Goal: Task Accomplishment & Management: Complete application form

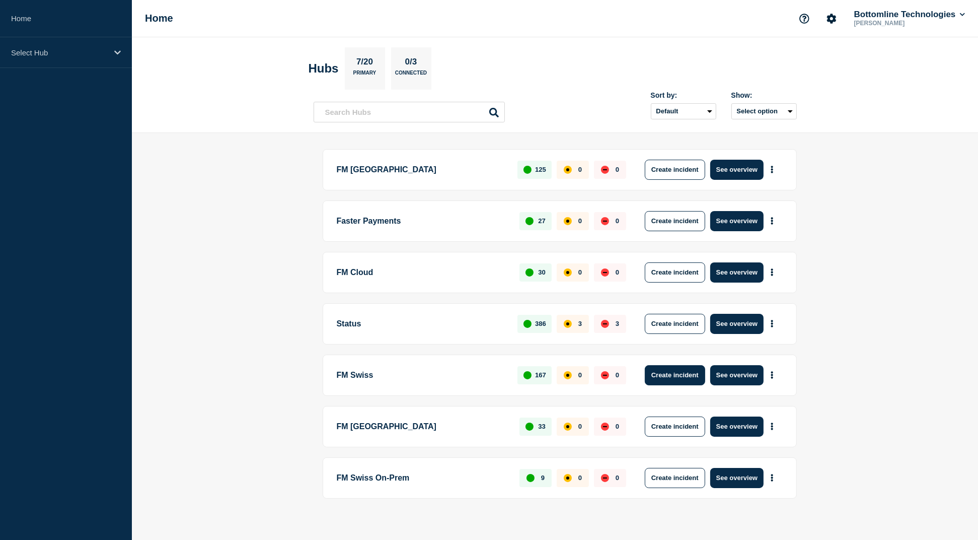
click at [688, 376] on button "Create incident" at bounding box center [675, 375] width 60 height 20
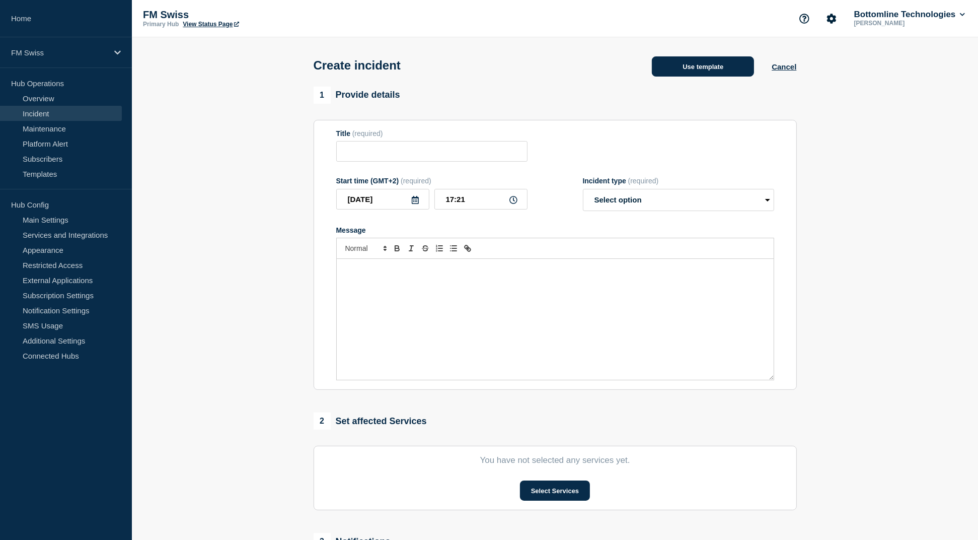
click at [706, 68] on button "Use template" at bounding box center [703, 66] width 102 height 20
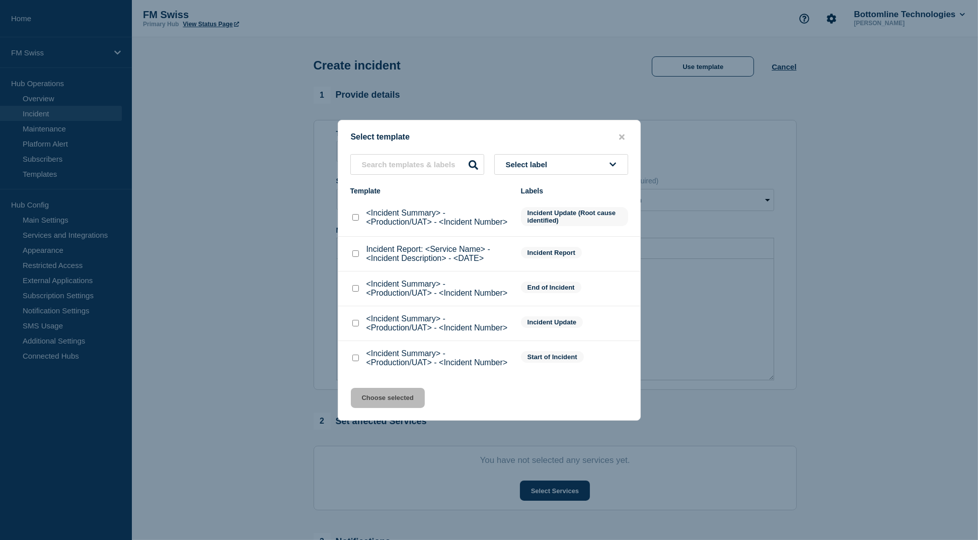
click at [355, 363] on div at bounding box center [355, 358] width 10 height 10
click at [357, 359] on input "<Incident Summary> - <Production/UAT> - <Incident Number> checkbox" at bounding box center [356, 358] width 7 height 7
checkbox input "true"
click at [402, 402] on button "Choose selected" at bounding box center [388, 398] width 74 height 20
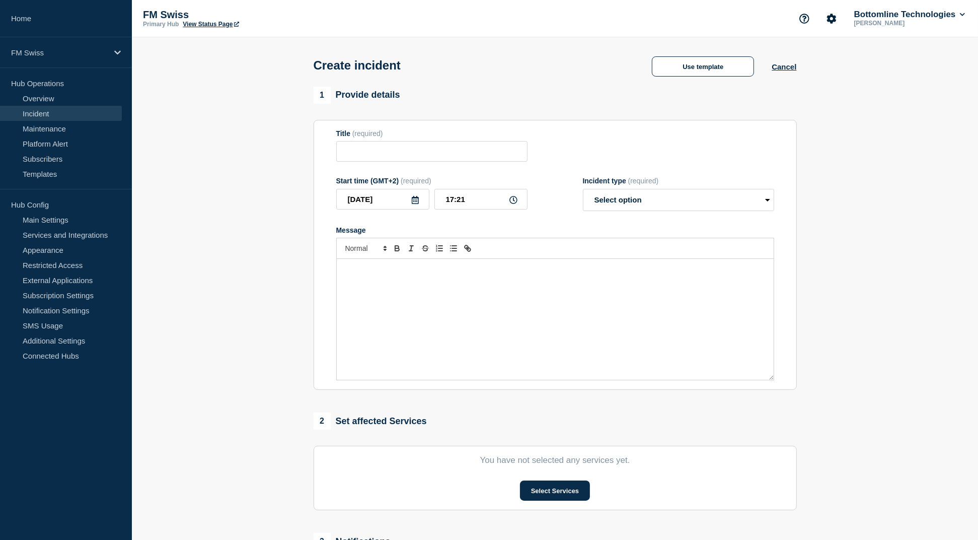
type input "<Incident Summary> - <Production/UAT> - <Incident Number>"
select select "identified"
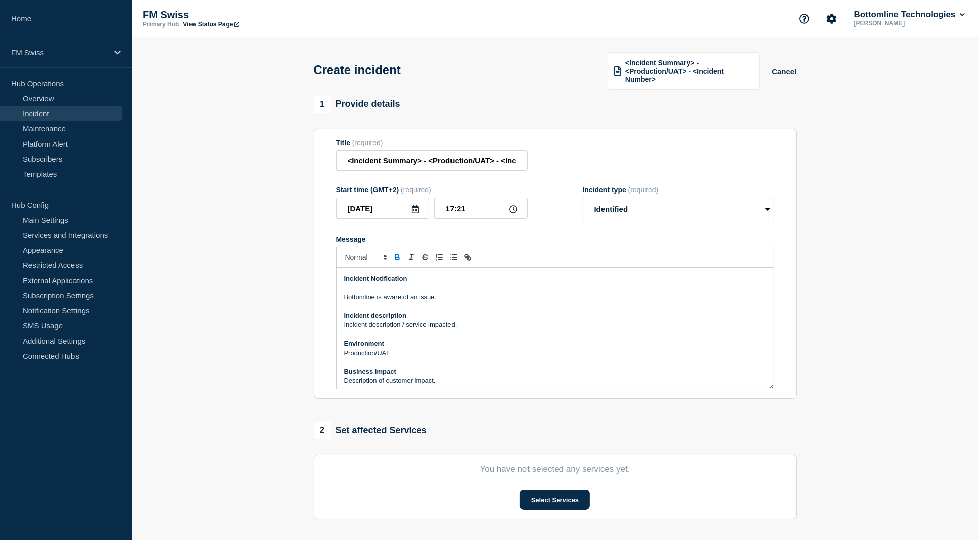
click at [278, 77] on header "Create incident <Incident Summary> - <Production/UAT> - <Incident Number> Cancel" at bounding box center [555, 66] width 847 height 58
drag, startPoint x: 421, startPoint y: 162, endPoint x: 273, endPoint y: 160, distance: 148.1
click at [273, 160] on section "1 Provide details Title (required) <Incident Summary> - <Production/UAT> - <Inc…" at bounding box center [555, 384] width 847 height 577
type input "SWIFT Connectivity issues with FIN - Production"
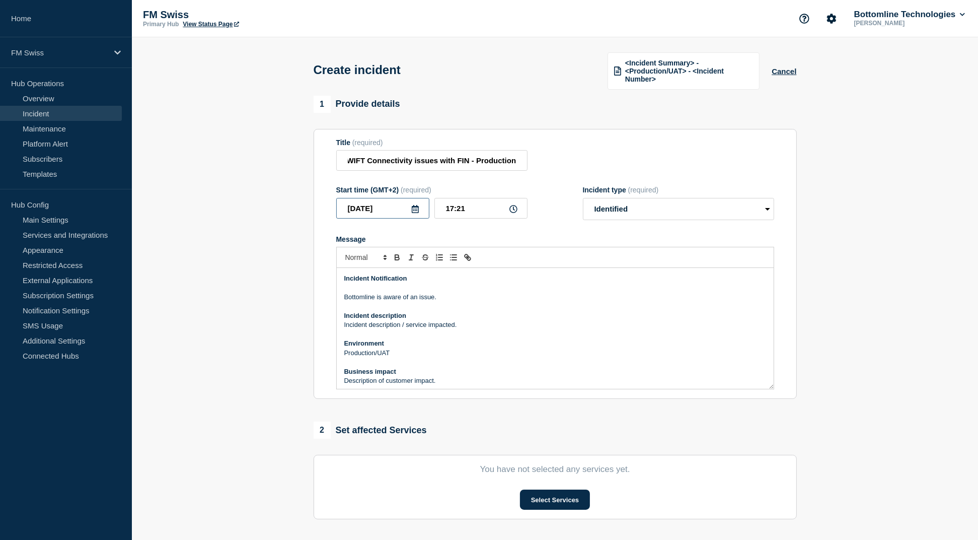
scroll to position [0, 0]
type input "16:30"
click at [437, 301] on p "Bottomline is aware of an issue." at bounding box center [555, 297] width 422 height 9
click at [382, 326] on p "Incident description / service impacted." at bounding box center [555, 324] width 422 height 9
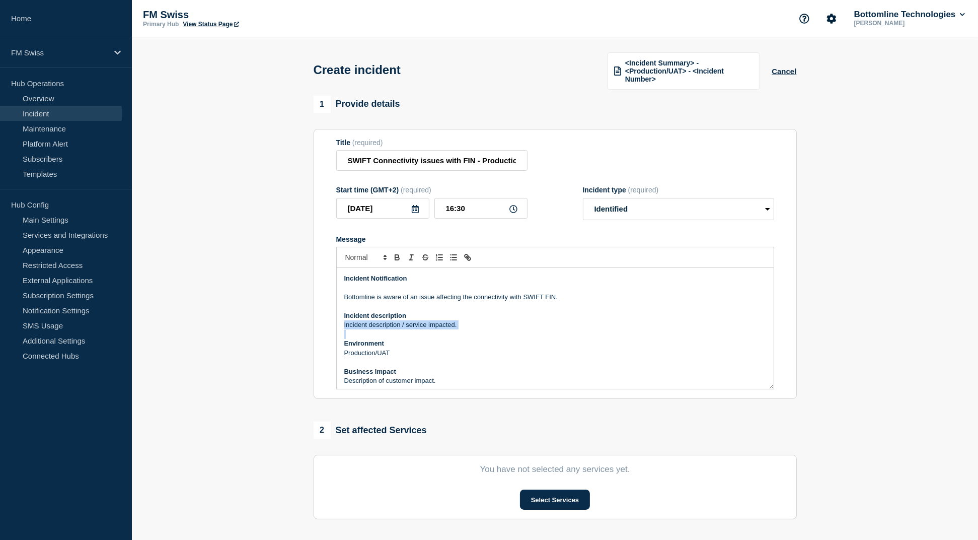
click at [382, 326] on p "Incident description / service impacted." at bounding box center [555, 324] width 422 height 9
click at [831, 468] on section "1 Provide details Title (required) SWIFT Connectivity issues with FIN - Product…" at bounding box center [555, 384] width 847 height 577
drag, startPoint x: 381, startPoint y: 330, endPoint x: 419, endPoint y: 336, distance: 38.7
click at [419, 336] on p "Message" at bounding box center [555, 334] width 422 height 9
click at [378, 371] on strong "Business impact" at bounding box center [370, 372] width 52 height 8
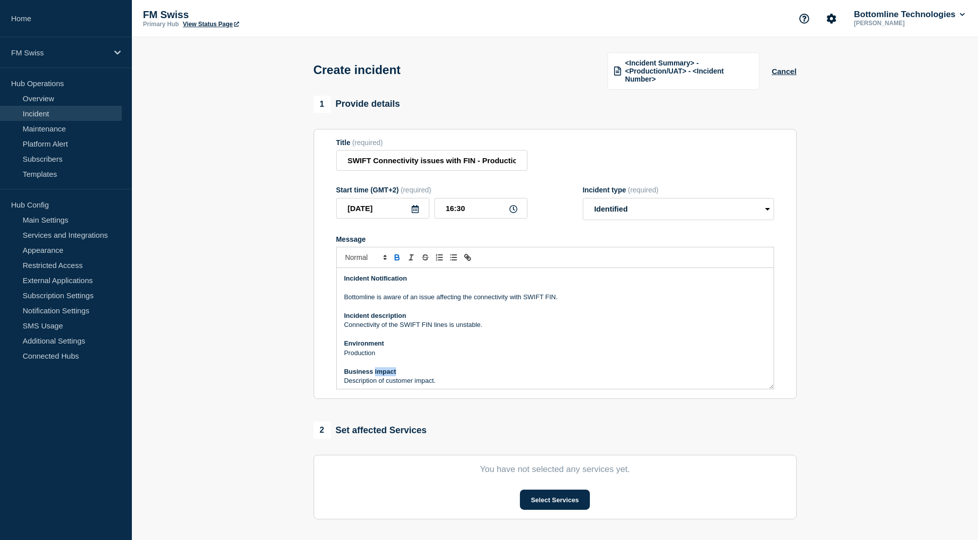
click at [378, 371] on strong "Business impact" at bounding box center [370, 372] width 52 height 8
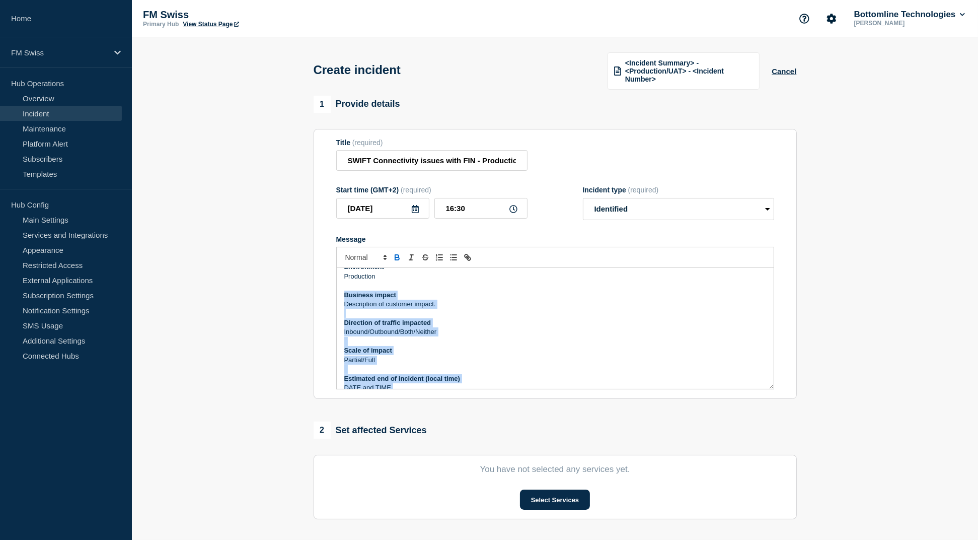
scroll to position [97, 0]
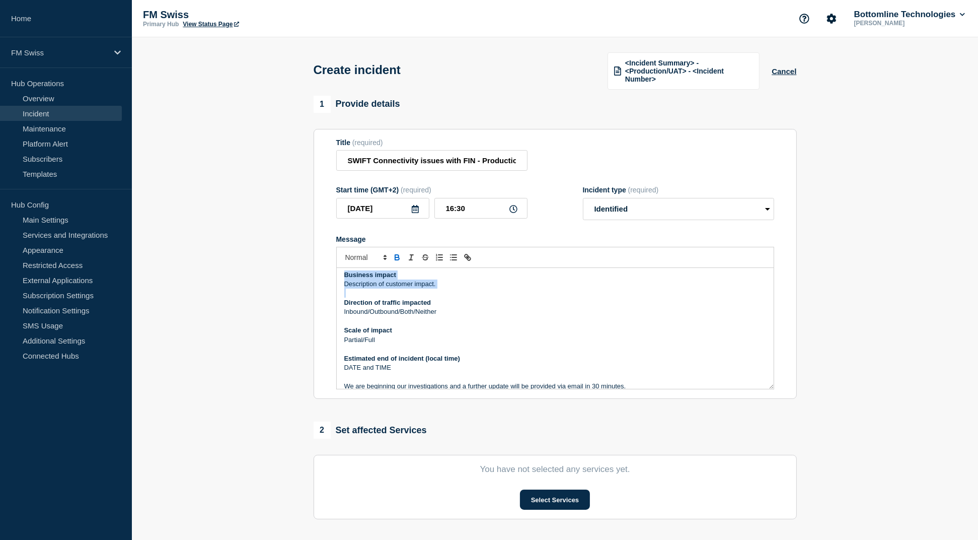
drag, startPoint x: 378, startPoint y: 371, endPoint x: 419, endPoint y: 309, distance: 74.4
click at [411, 294] on div "Incident Notification Bottomline is aware of an issue affecting the connectivit…" at bounding box center [555, 328] width 437 height 121
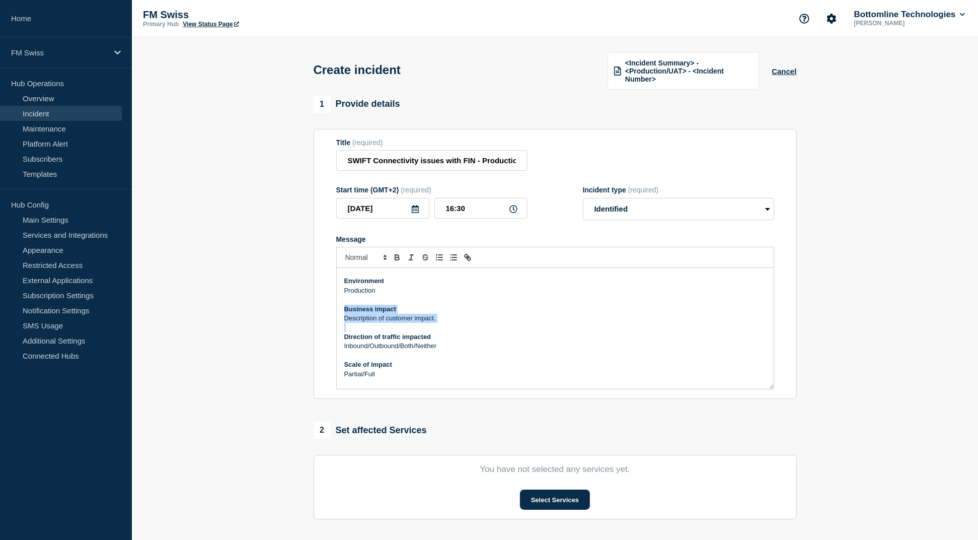
scroll to position [46, 0]
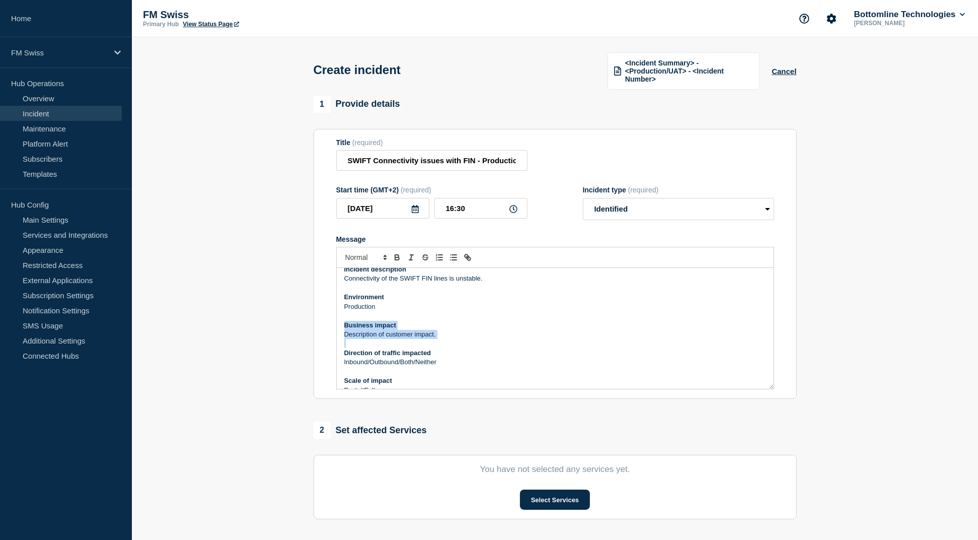
click at [442, 341] on p "Message" at bounding box center [555, 343] width 422 height 9
click at [417, 339] on p "Description of customer impact." at bounding box center [555, 334] width 422 height 9
drag, startPoint x: 417, startPoint y: 339, endPoint x: 369, endPoint y: 323, distance: 51.4
click at [369, 323] on div "Incident Notification Bottomline is aware of an issue affecting the connectivit…" at bounding box center [555, 328] width 437 height 121
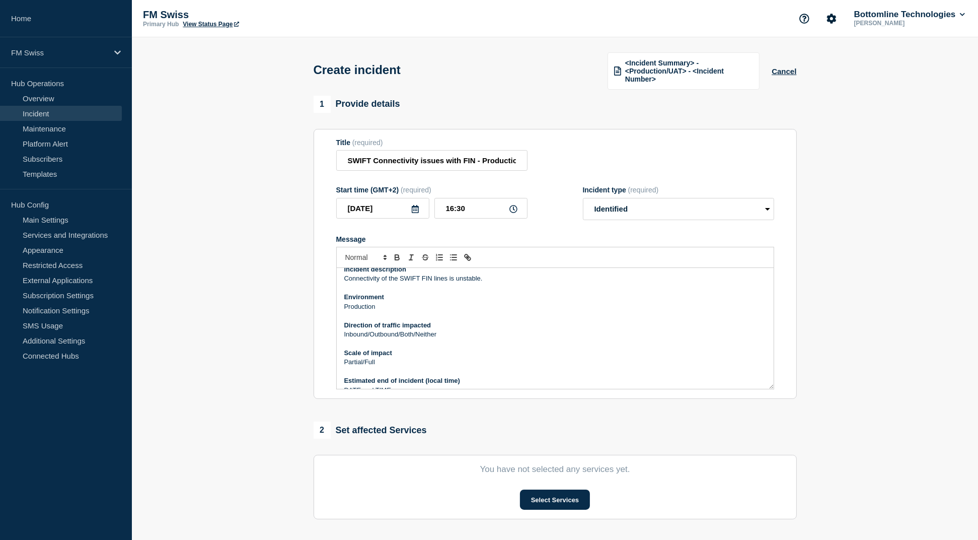
click at [395, 336] on p "Inbound/Outbound/Both/Neither" at bounding box center [555, 334] width 422 height 9
drag, startPoint x: 395, startPoint y: 336, endPoint x: 326, endPoint y: 334, distance: 69.5
click at [326, 334] on section "Title (required) SWIFT Connectivity issues with FIN - Production Start time (GM…" at bounding box center [555, 264] width 483 height 270
click at [363, 335] on p "Both/Neither" at bounding box center [555, 334] width 422 height 9
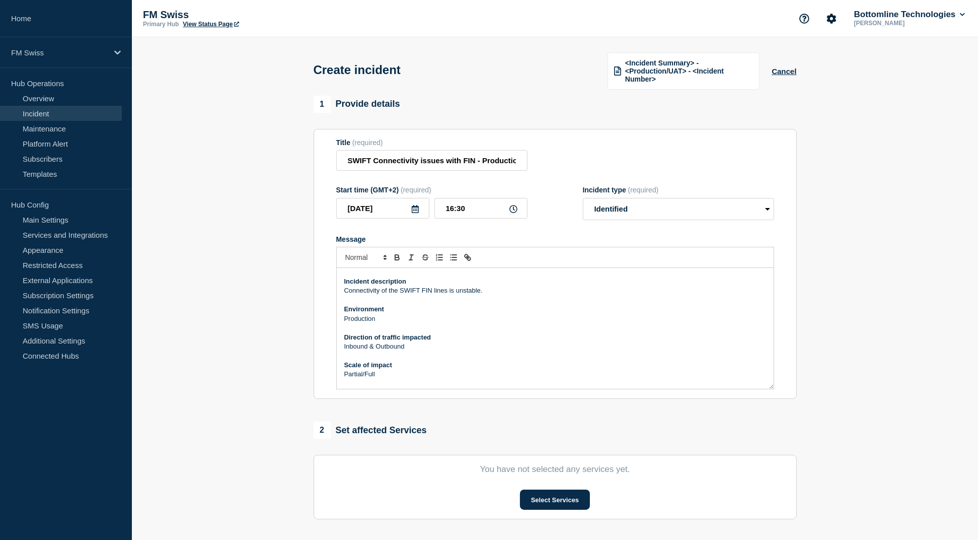
scroll to position [50, 0]
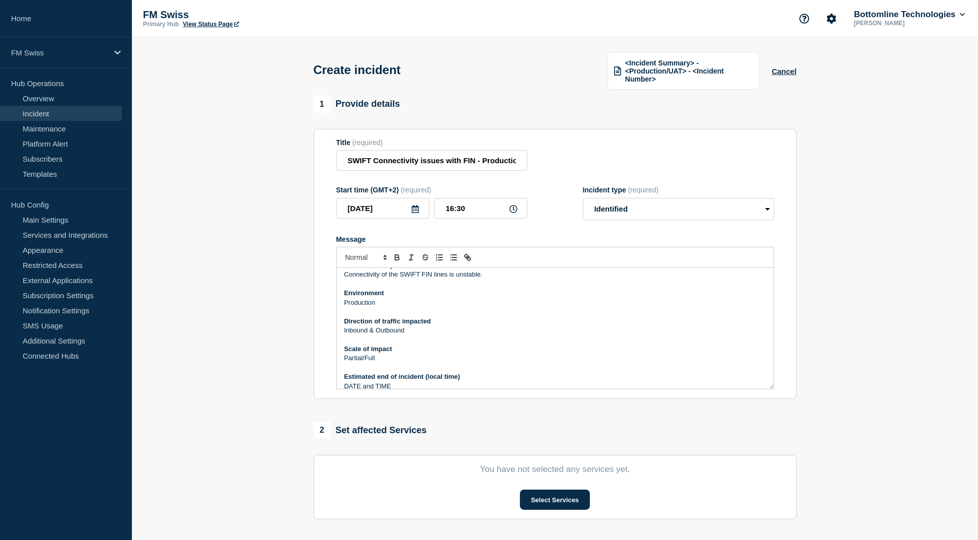
click at [379, 363] on p "Partial/Full" at bounding box center [555, 358] width 422 height 9
click at [372, 362] on p "Partial/Full" at bounding box center [555, 358] width 422 height 9
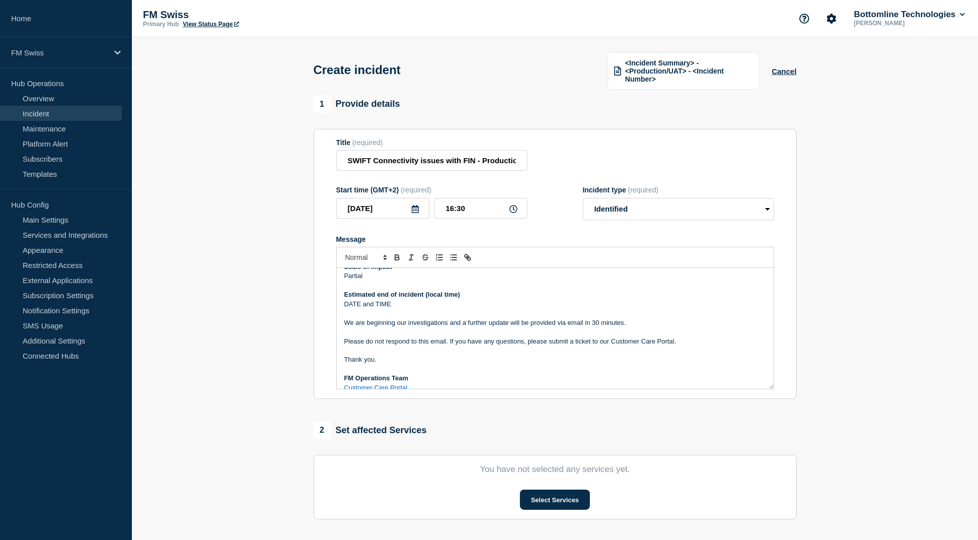
scroll to position [142, 0]
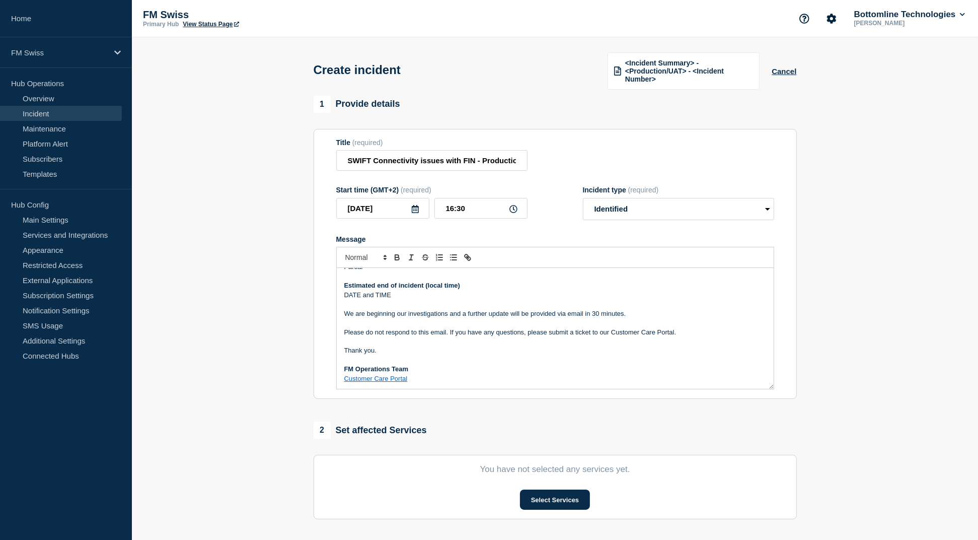
click at [372, 292] on p "DATE and TIME" at bounding box center [555, 295] width 422 height 9
click at [383, 297] on p "DATE and TIME" at bounding box center [555, 295] width 422 height 9
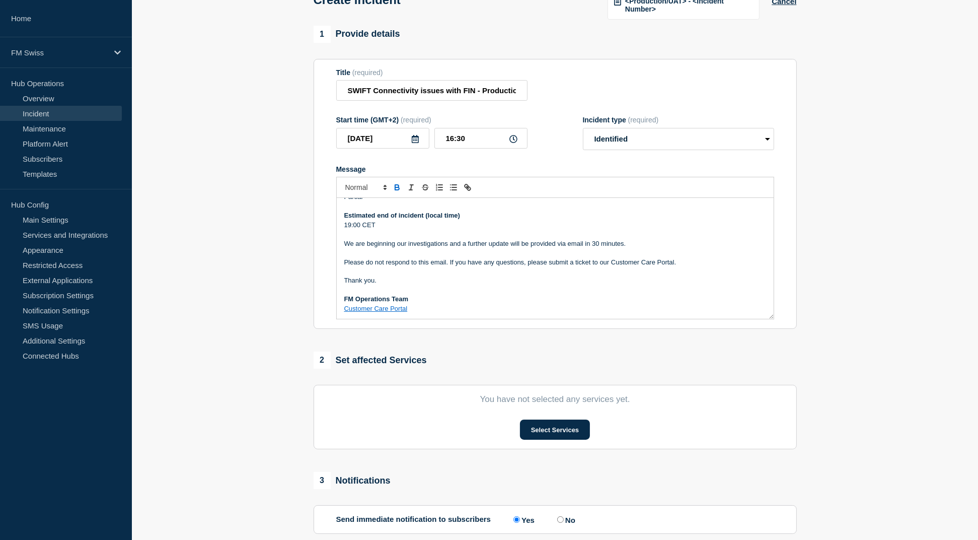
scroll to position [151, 0]
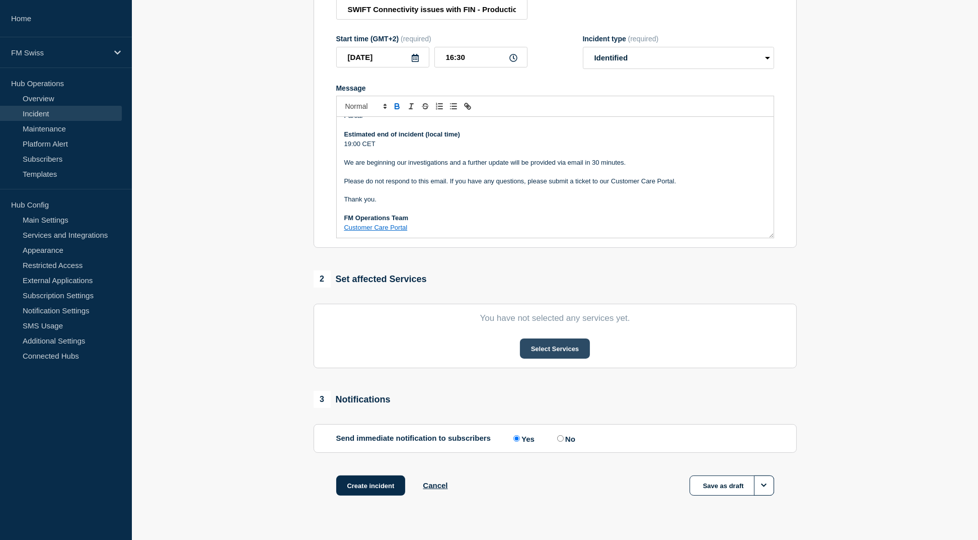
click at [556, 348] on button "Select Services" at bounding box center [555, 348] width 70 height 20
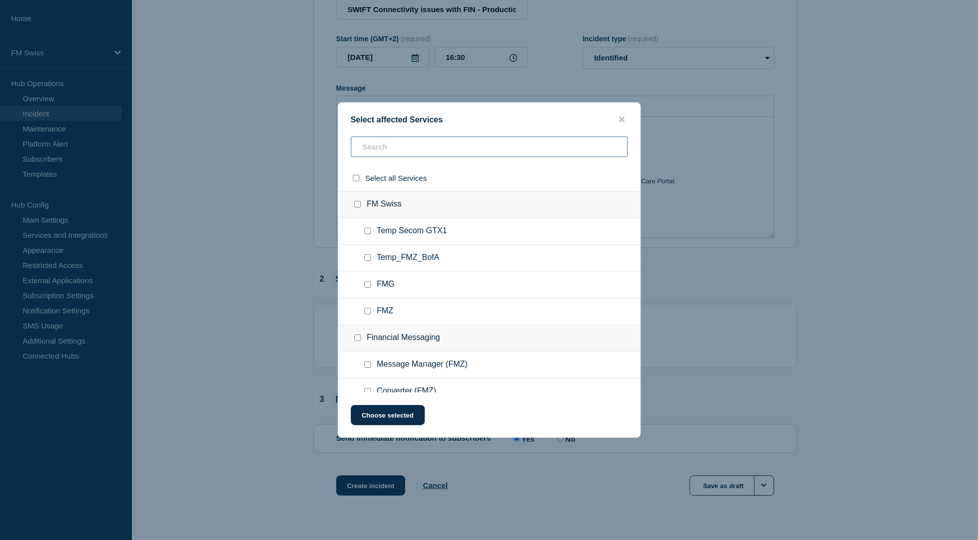
click at [405, 156] on input "text" at bounding box center [489, 146] width 277 height 21
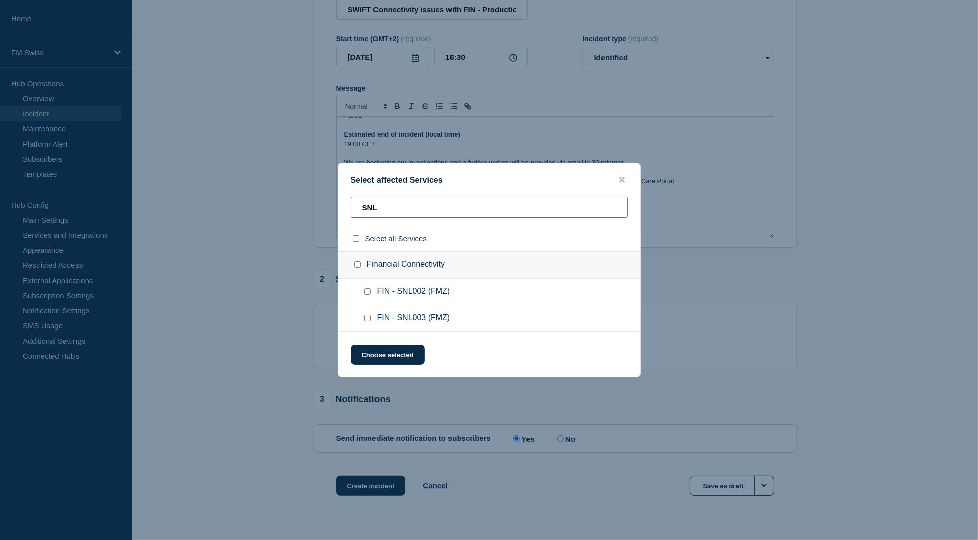
type input "SNL"
click at [403, 287] on ul "FIN - SNL002 (FMZ)" at bounding box center [489, 291] width 302 height 27
click at [397, 297] on span "FIN - SNL002 (FMZ)" at bounding box center [414, 292] width 74 height 10
click at [409, 295] on span "FIN - SNL002 (FMZ)" at bounding box center [414, 292] width 74 height 10
click at [365, 292] on input "FIN - SNL002 (FMZ) checkbox" at bounding box center [368, 291] width 7 height 7
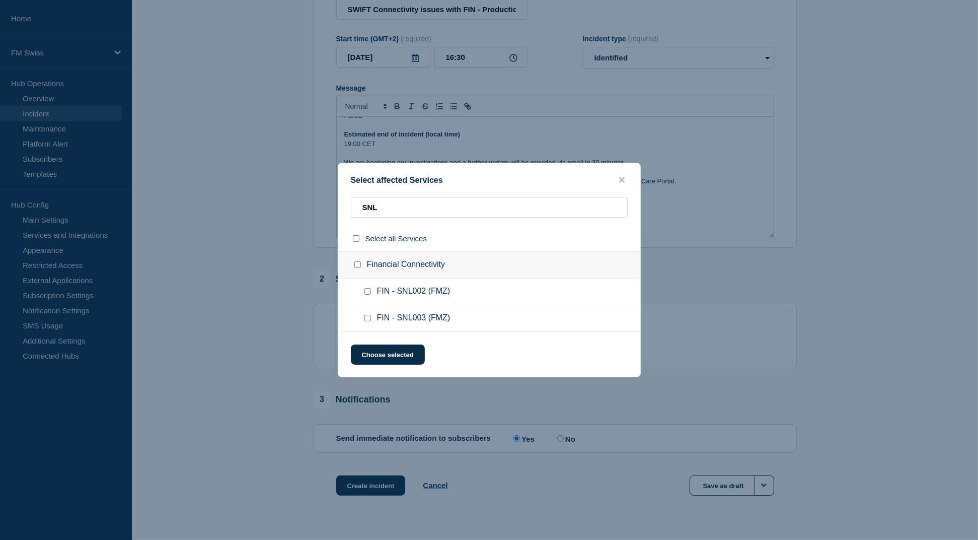
checkbox input "true"
click at [394, 353] on button "Choose selected" at bounding box center [388, 354] width 74 height 20
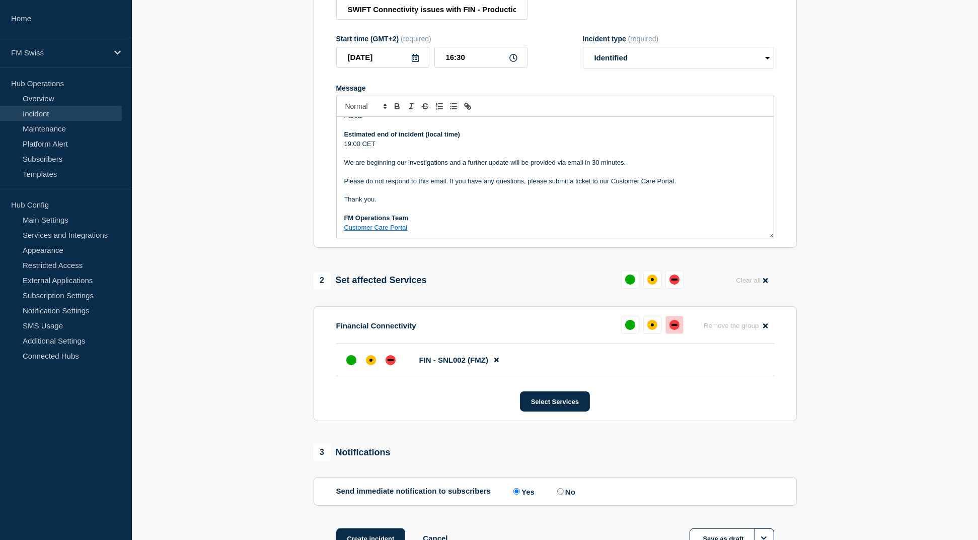
click at [670, 329] on div "down" at bounding box center [675, 325] width 10 height 10
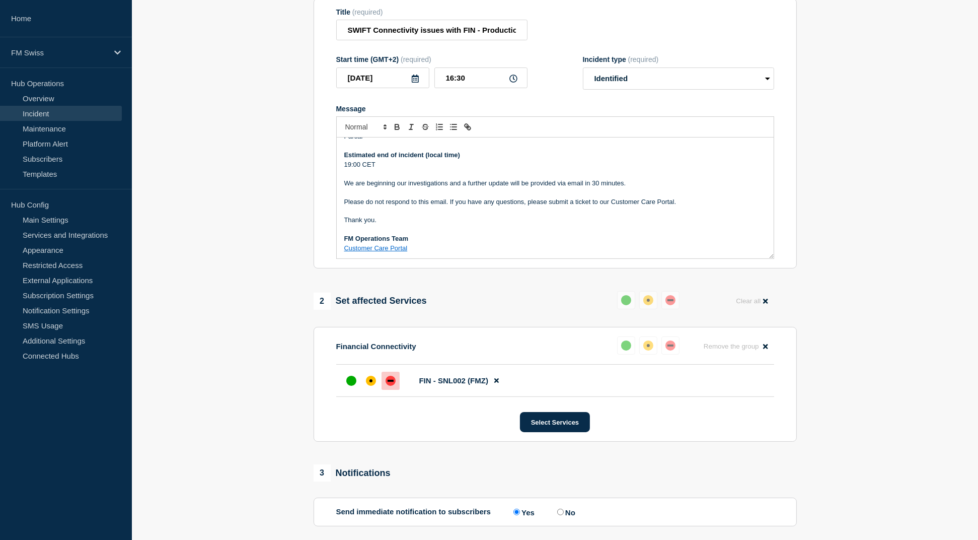
scroll to position [27, 0]
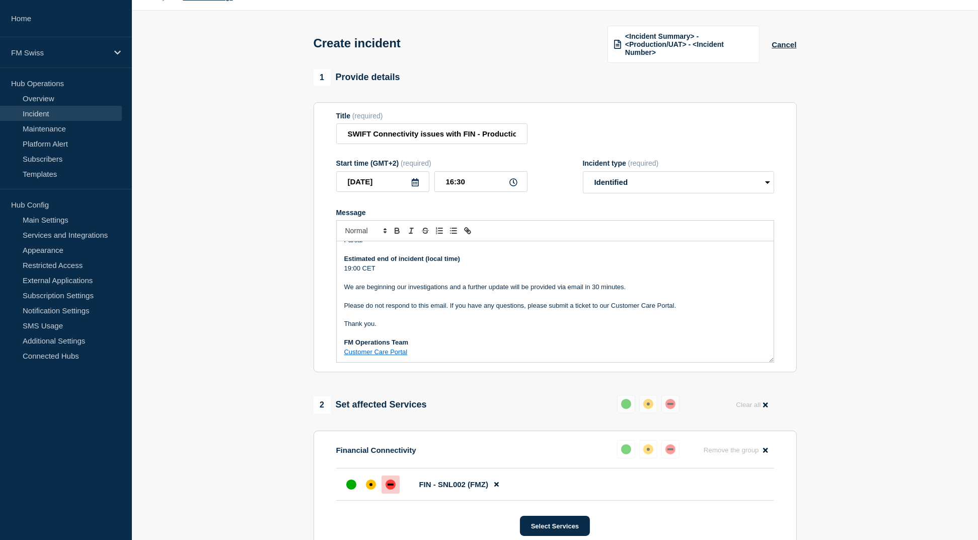
click at [391, 273] on p "19:00 CET" at bounding box center [555, 268] width 422 height 9
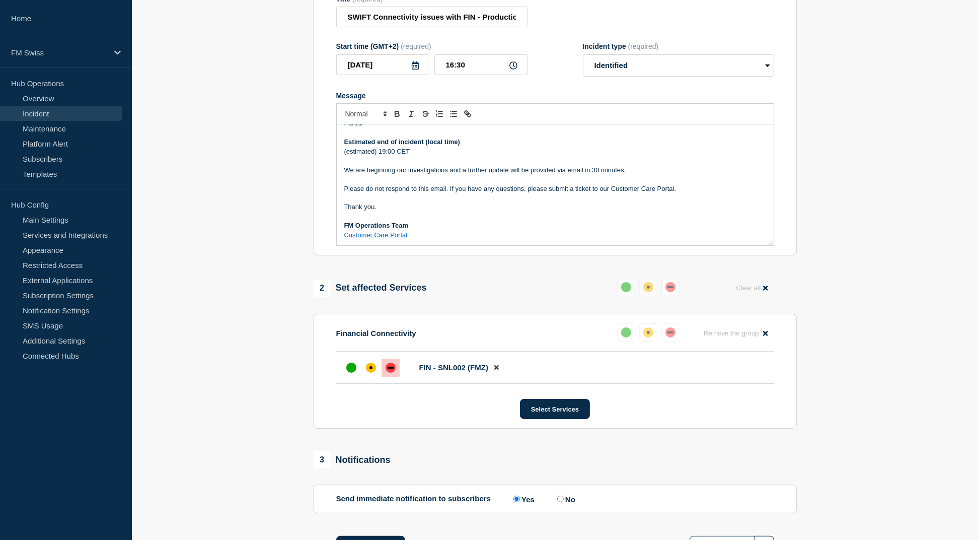
scroll to position [228, 0]
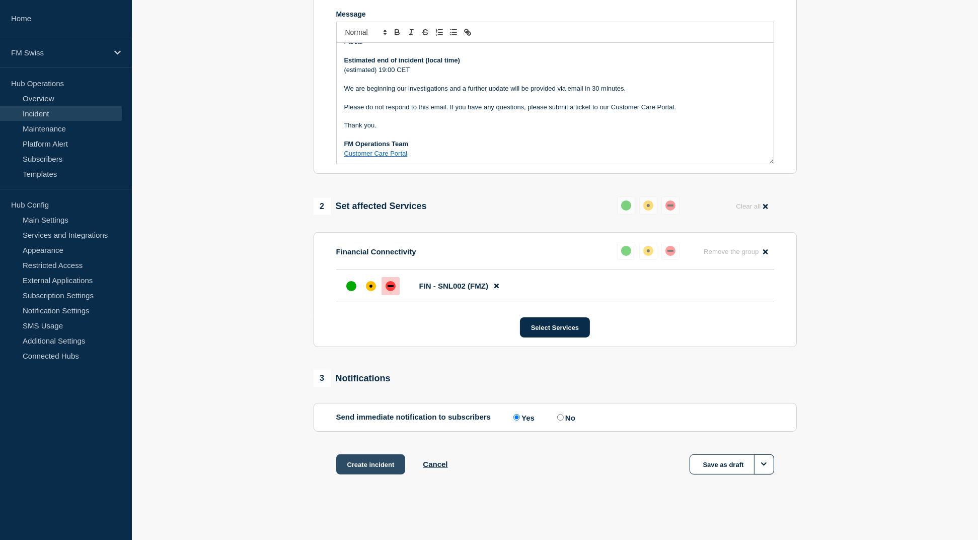
click at [366, 462] on button "Create incident" at bounding box center [370, 464] width 69 height 20
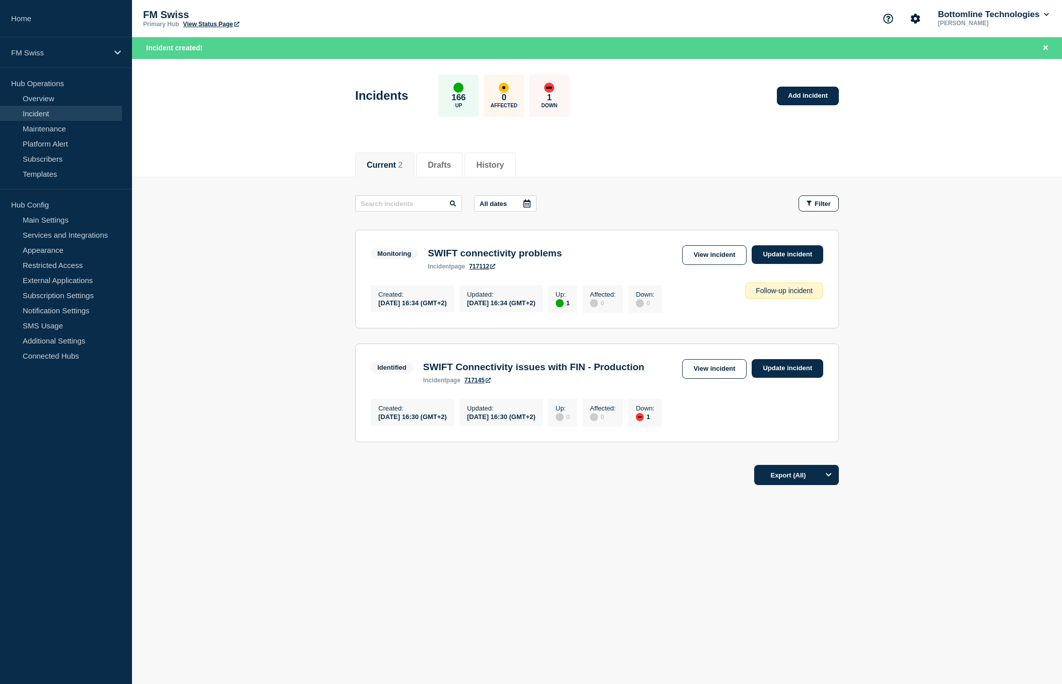
click at [549, 373] on h3 "SWIFT Connectivity issues with FIN - Production" at bounding box center [533, 367] width 221 height 11
click at [550, 373] on h3 "SWIFT Connectivity issues with FIN - Production" at bounding box center [533, 367] width 221 height 11
click at [778, 371] on link "Update incident" at bounding box center [787, 368] width 72 height 19
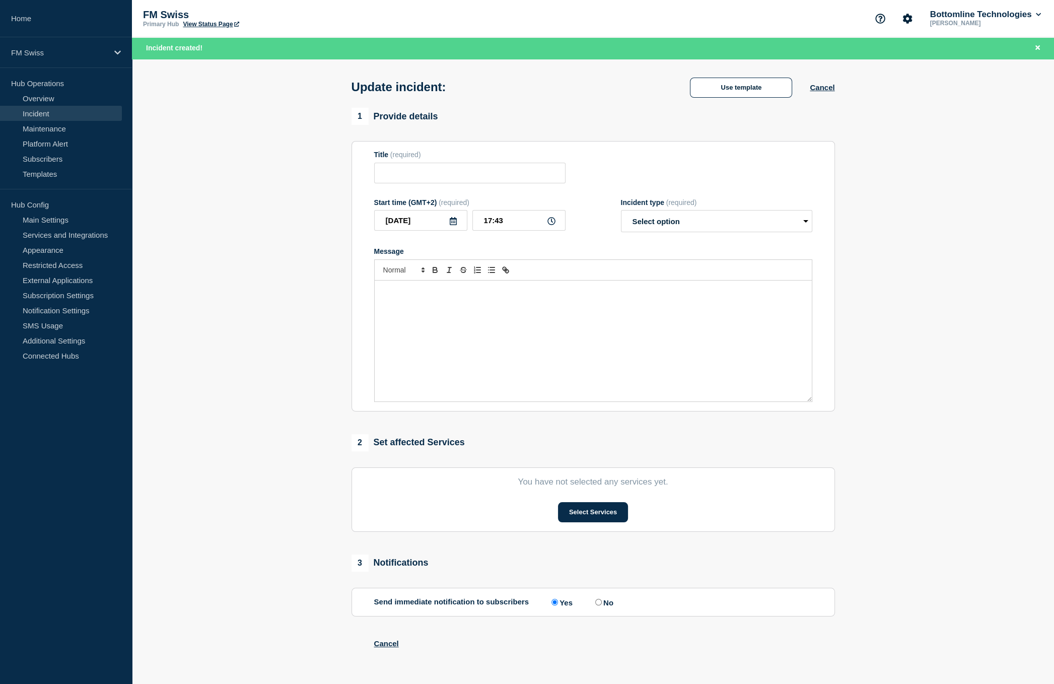
type input "SWIFT Connectivity issues with FIN - Production"
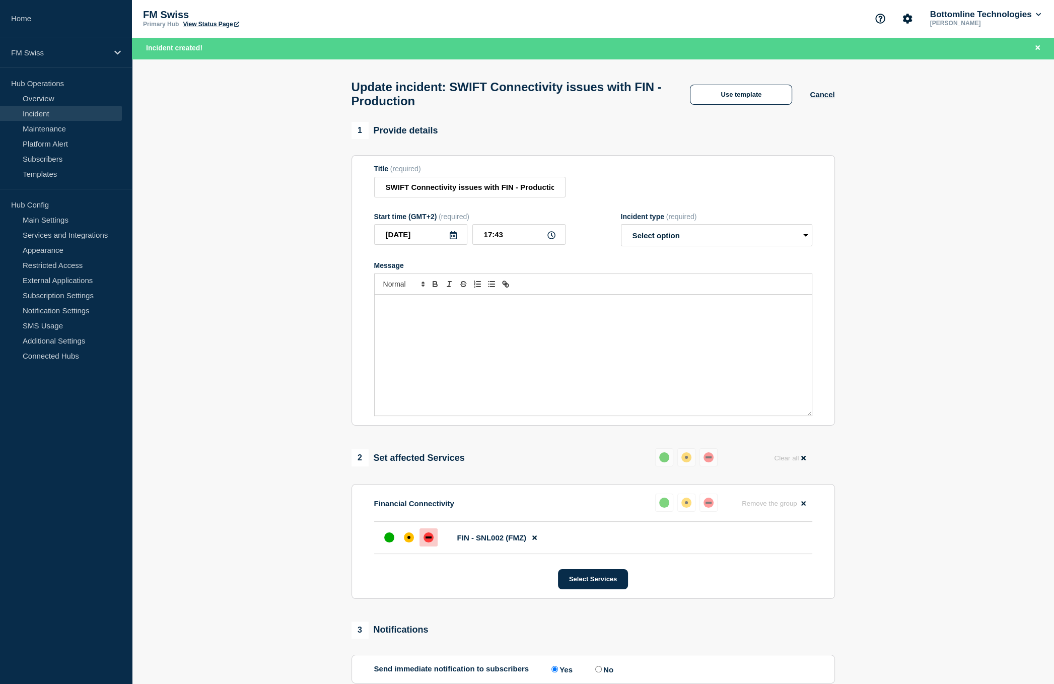
click at [731, 86] on div "Use template Cancel" at bounding box center [753, 94] width 162 height 21
click at [732, 92] on button "Use template" at bounding box center [741, 95] width 102 height 20
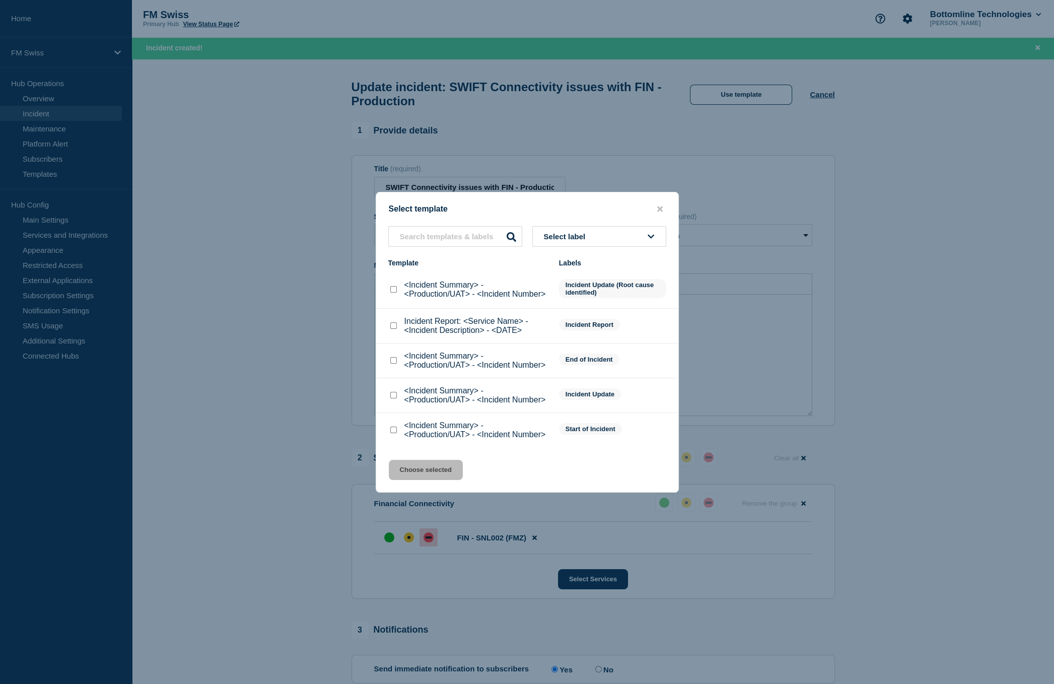
click at [393, 397] on input "<Incident Summary> - <Production/UAT> - <Incident Number> checkbox" at bounding box center [393, 395] width 7 height 7
checkbox input "true"
click at [427, 479] on button "Choose selected" at bounding box center [426, 470] width 74 height 20
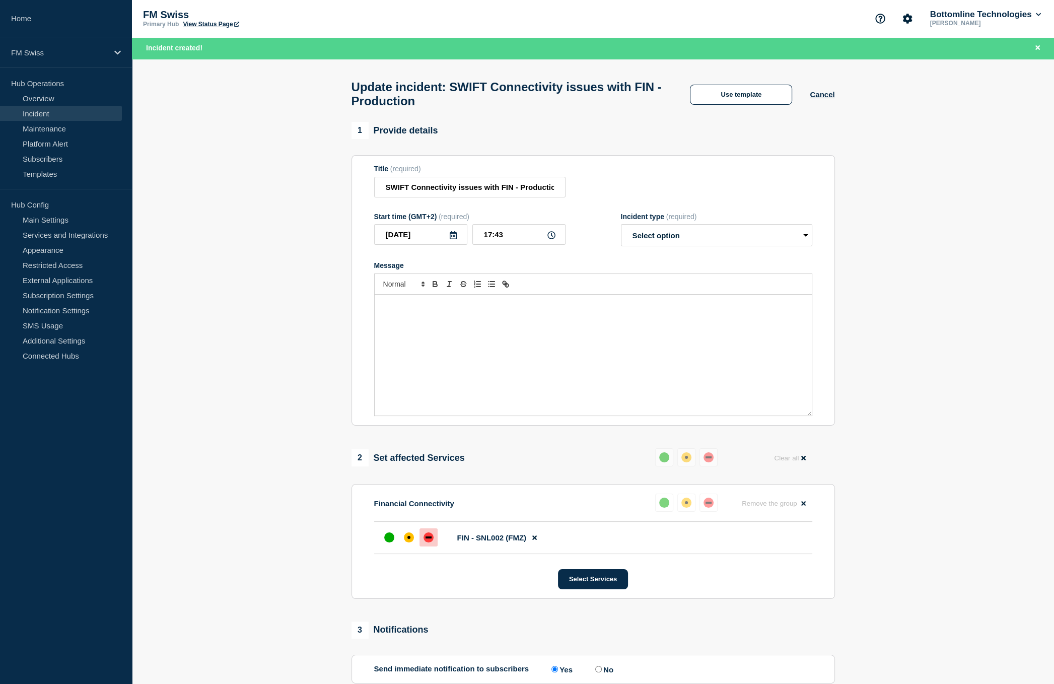
select select "investigating"
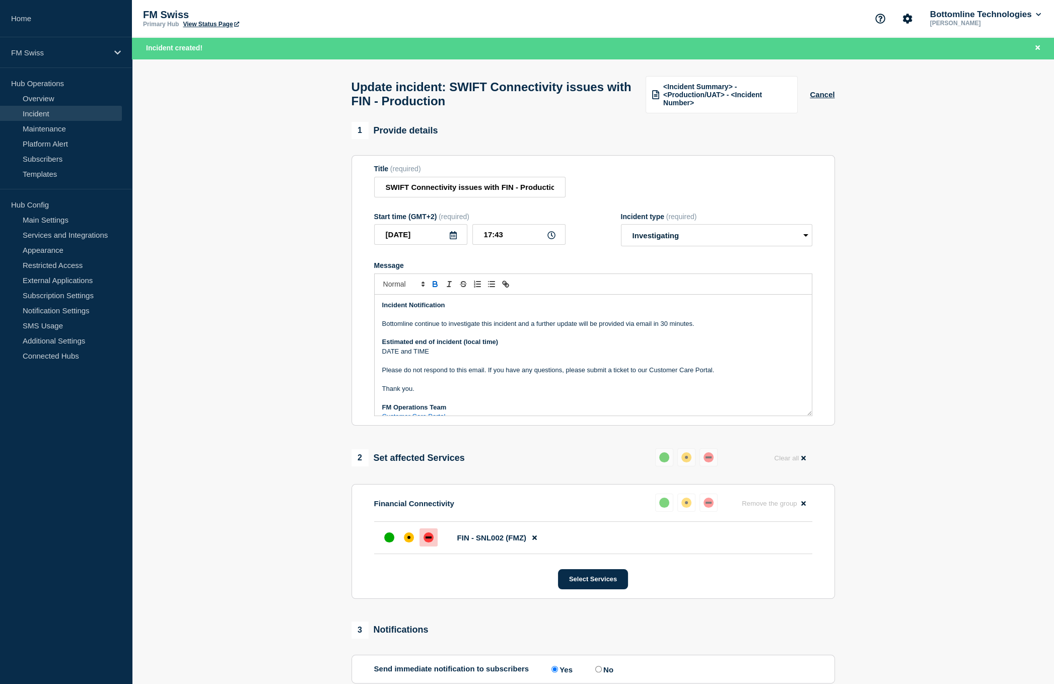
click at [483, 328] on p "Bottomline continue to investigate this incident and a further update will be p…" at bounding box center [593, 323] width 422 height 9
click at [492, 328] on p "Bottomline continue to investigate this incident and a further update will be p…" at bounding box center [593, 323] width 422 height 9
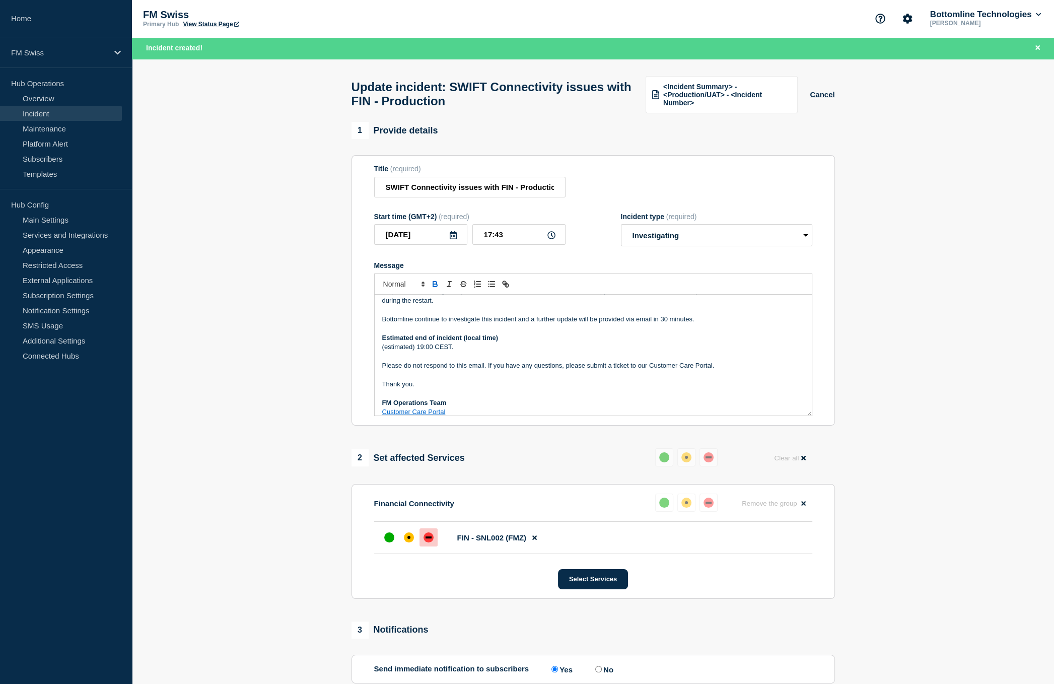
scroll to position [7, 0]
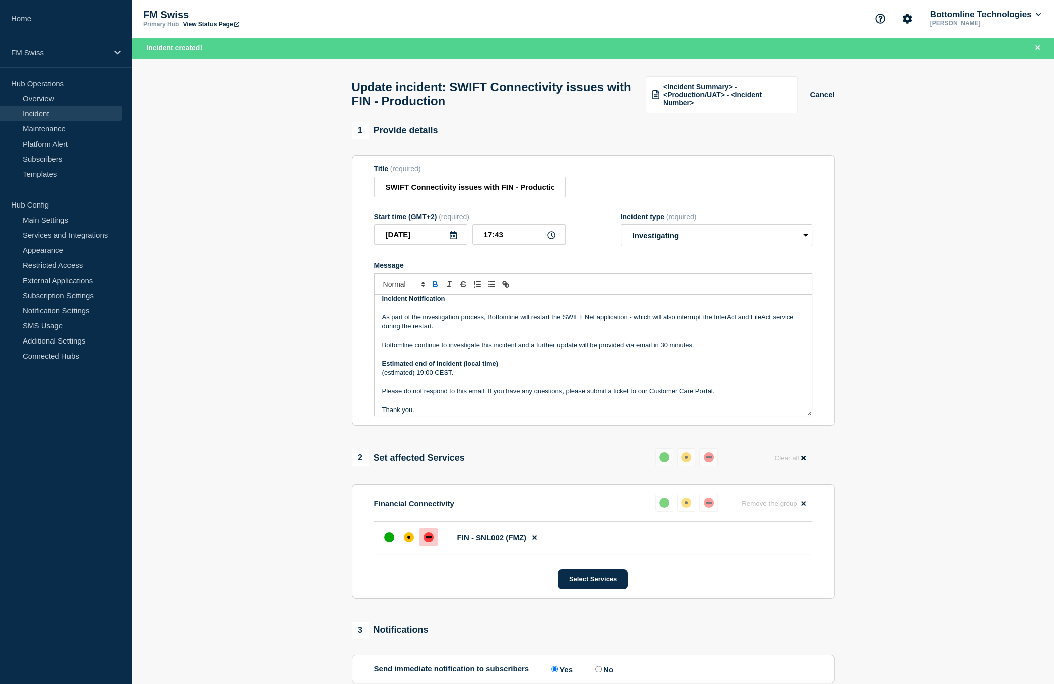
click at [593, 328] on p "As part of the investigation process, Bottomline will restart the SWIFT Net app…" at bounding box center [593, 322] width 422 height 19
click at [632, 339] on p "Message" at bounding box center [593, 335] width 422 height 9
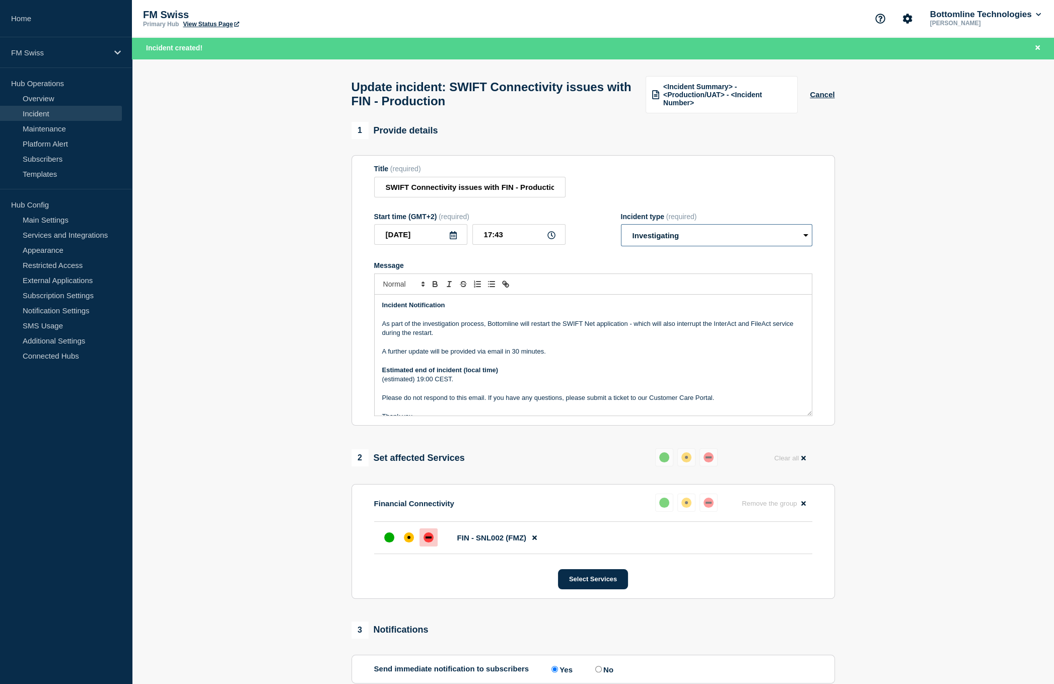
click at [663, 243] on select "Select option Investigating Identified Monitoring Resolved" at bounding box center [716, 235] width 191 height 22
click at [604, 245] on div "Start time (GMT+2) (required) 2025-09-16 17:43 Incident type (required) Select …" at bounding box center [593, 230] width 438 height 34
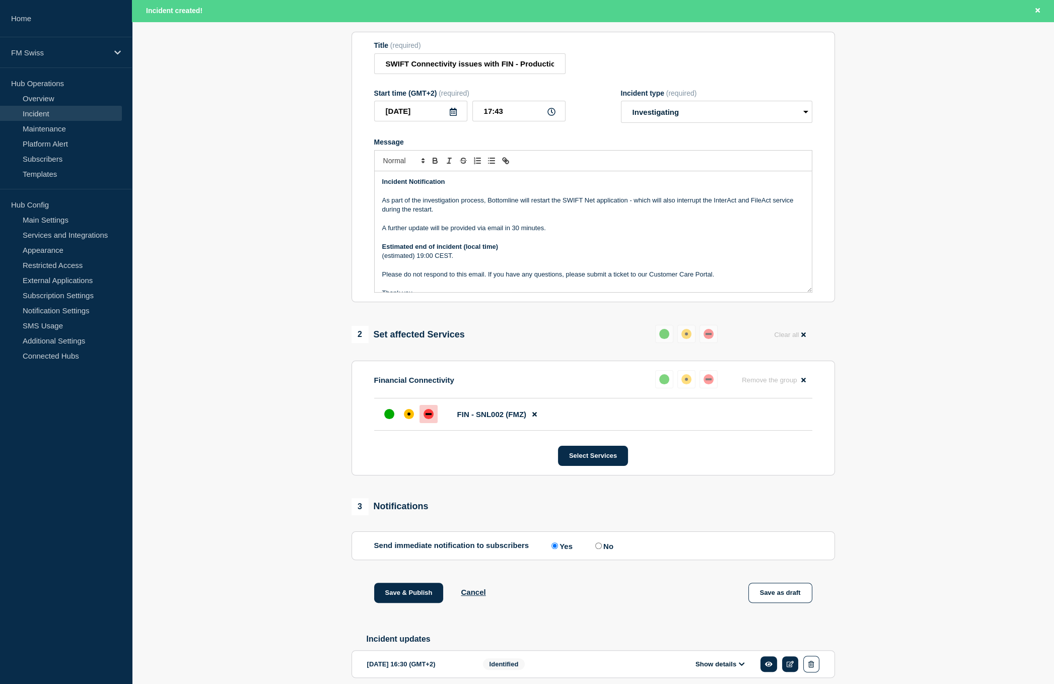
scroll to position [173, 0]
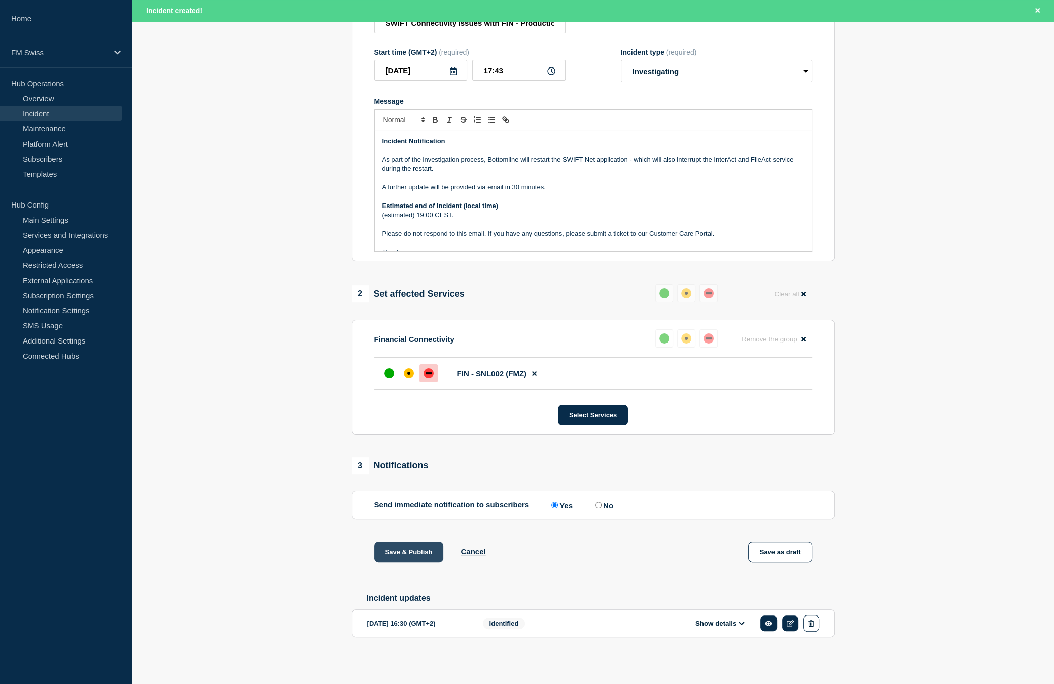
click at [419, 539] on button "Save & Publish" at bounding box center [408, 552] width 69 height 20
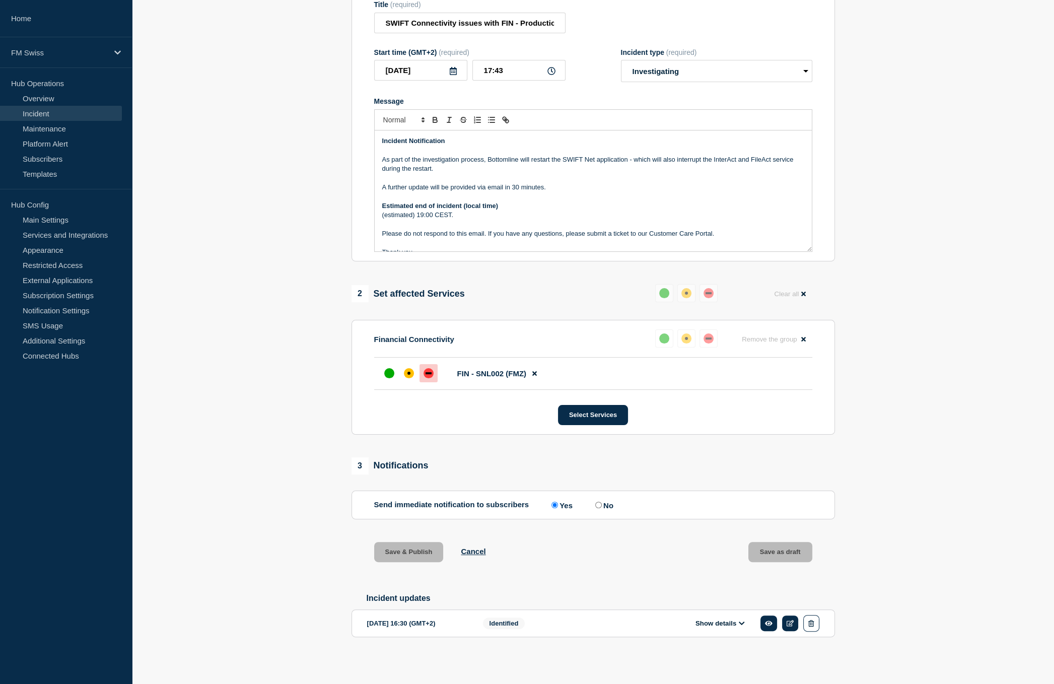
scroll to position [152, 0]
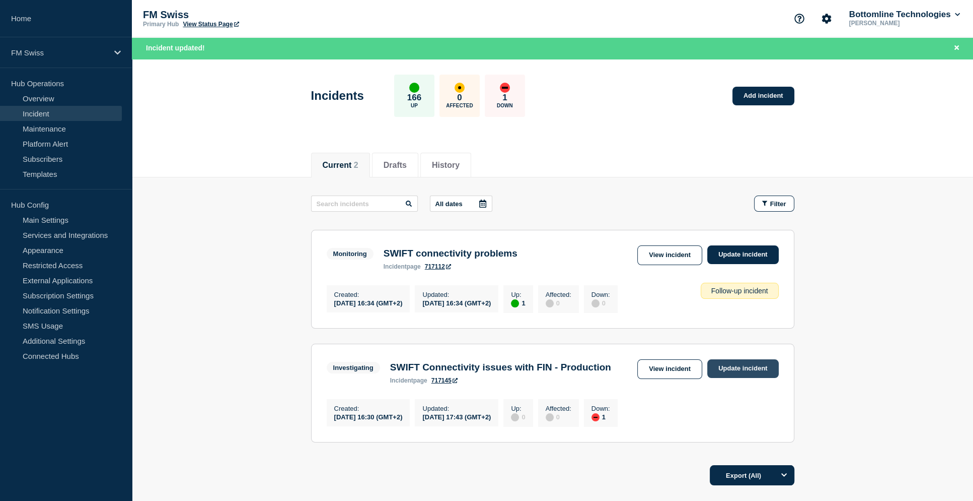
click at [746, 372] on link "Update incident" at bounding box center [744, 368] width 72 height 19
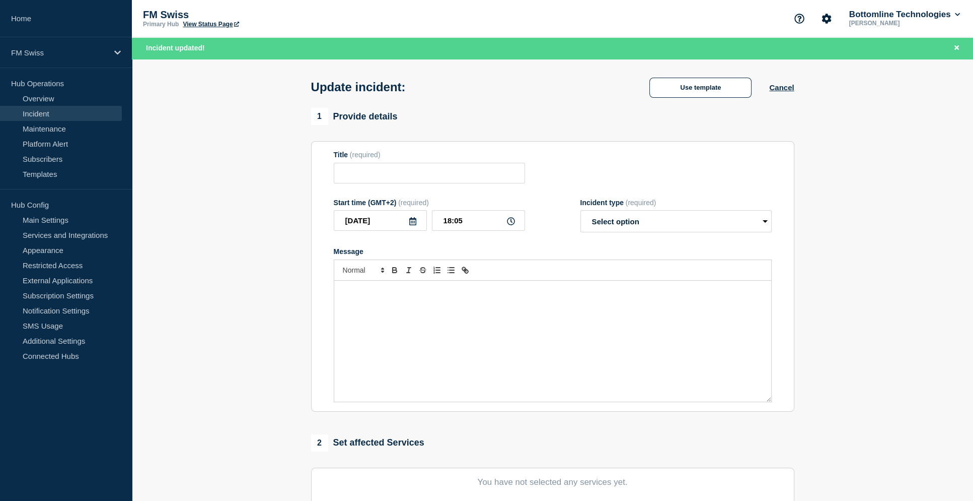
type input "SWIFT Connectivity issues with FIN - Production"
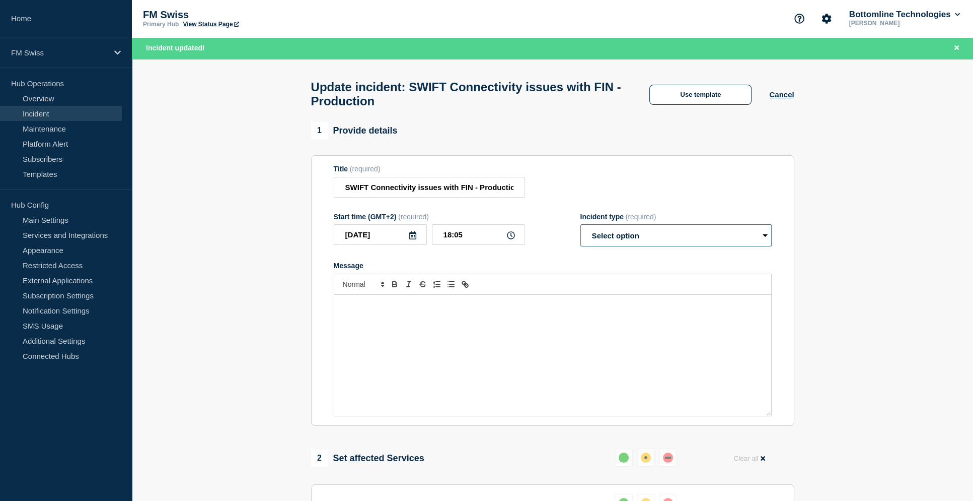
click at [659, 240] on select "Select option Investigating Identified Monitoring Resolved" at bounding box center [676, 235] width 191 height 22
select select "investigating"
click at [581, 230] on select "Select option Investigating Identified Monitoring Resolved" at bounding box center [676, 235] width 191 height 22
click at [701, 96] on button "Use template" at bounding box center [701, 95] width 102 height 20
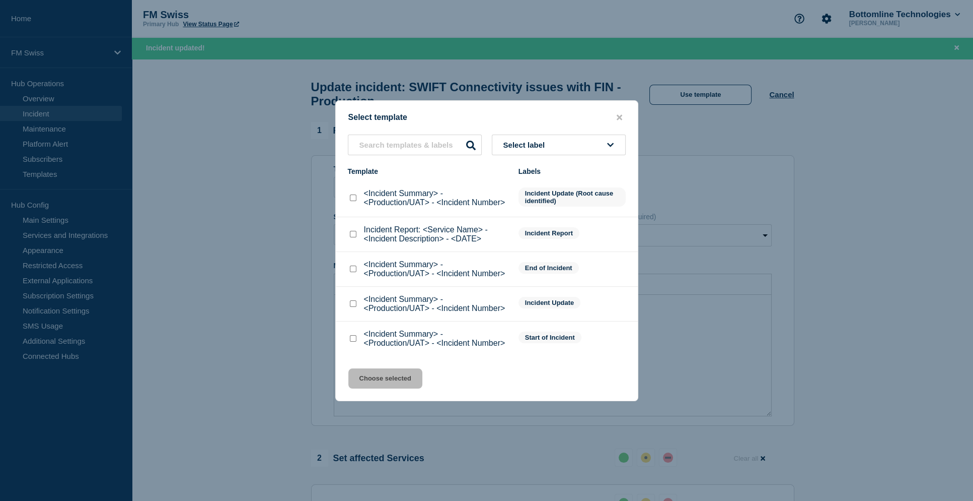
click at [356, 305] on input "<Incident Summary> - <Production/UAT> - <Incident Number> checkbox" at bounding box center [353, 303] width 7 height 7
checkbox input "true"
click at [383, 381] on button "Choose selected" at bounding box center [385, 378] width 74 height 20
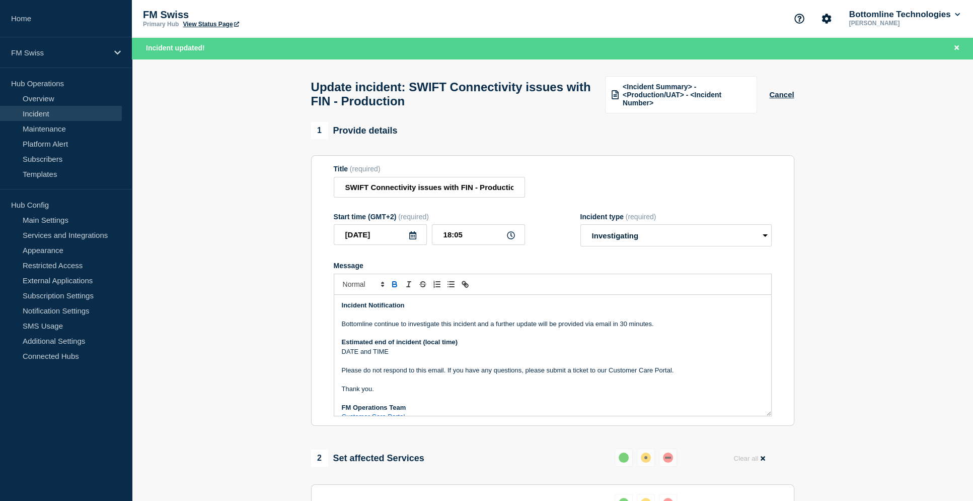
click at [377, 328] on p "Bottomline continue to investigate this incident and a further update will be p…" at bounding box center [553, 323] width 422 height 9
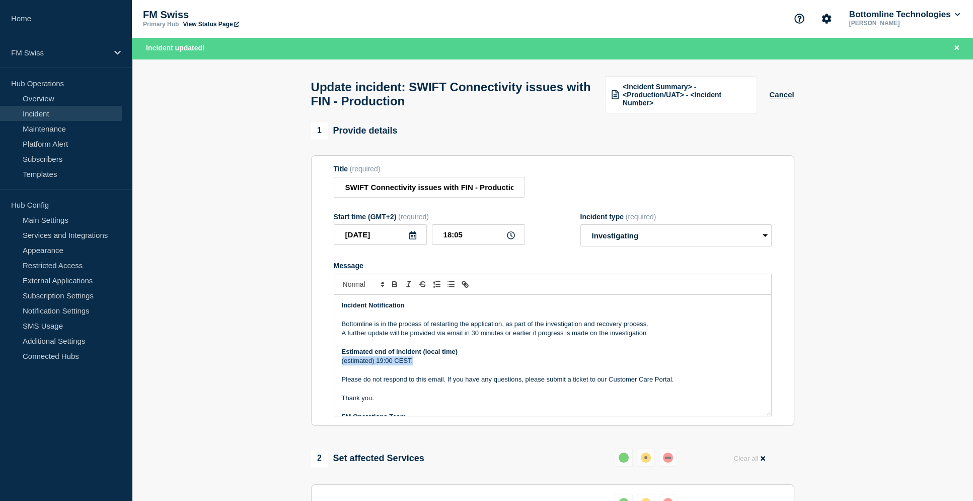
click at [424, 365] on p "(estimated) 19:00 CEST." at bounding box center [553, 360] width 422 height 9
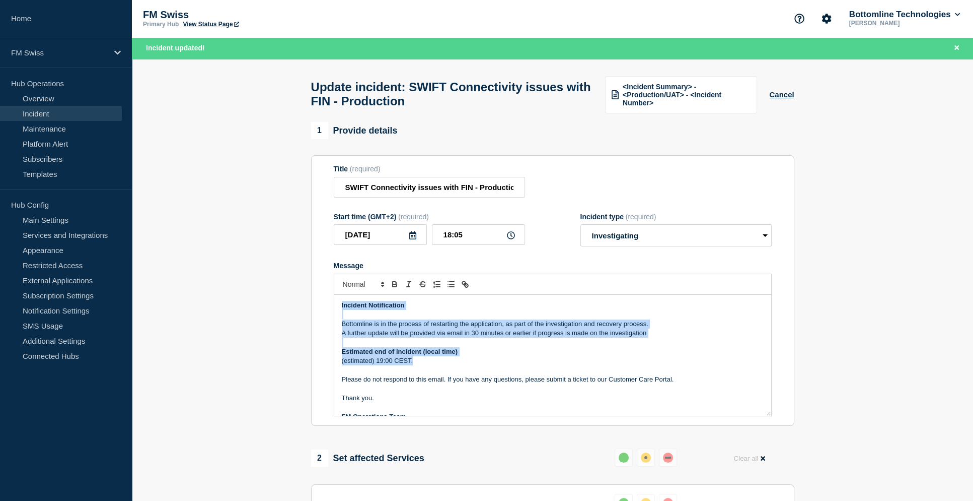
drag, startPoint x: 423, startPoint y: 371, endPoint x: 301, endPoint y: 298, distance: 142.2
click at [301, 298] on section "1 Provide details Title (required) SWIFT Connectivity issues with FIN - Product…" at bounding box center [552, 494] width 841 height 744
copy div "Incident Notification Bottomline is in the process of restarting the applicatio…"
click at [953, 385] on section "1 Provide details Title (required) SWIFT Connectivity issues with FIN - Product…" at bounding box center [552, 494] width 841 height 744
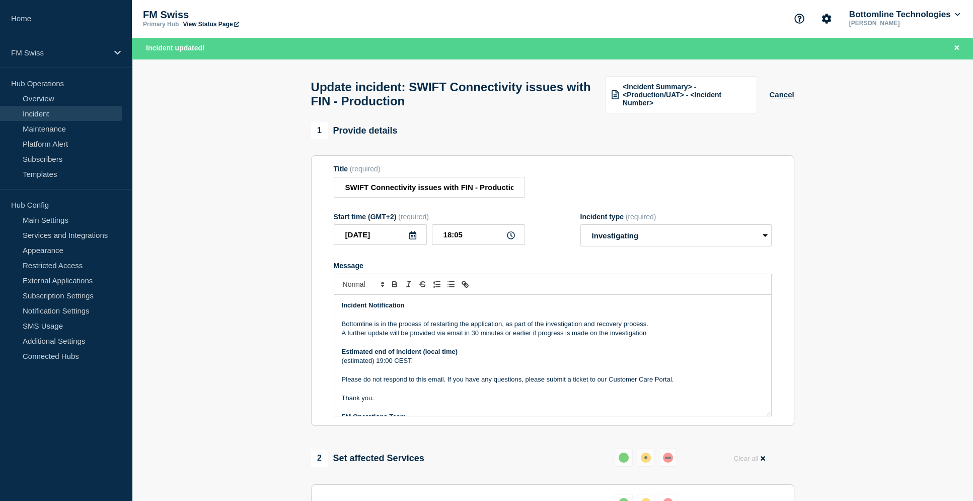
click at [379, 328] on p "Bottomline is in the process of restarting the application, as part of the inve…" at bounding box center [553, 323] width 422 height 9
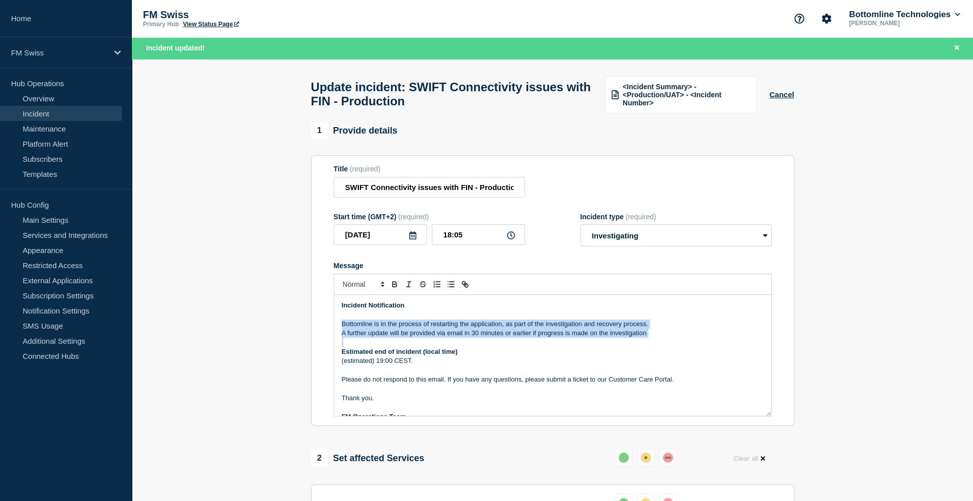
drag, startPoint x: 379, startPoint y: 334, endPoint x: 379, endPoint y: 341, distance: 7.1
click at [379, 341] on div "Incident Notification Bottomline is in the process of restarting the applicatio…" at bounding box center [552, 355] width 437 height 121
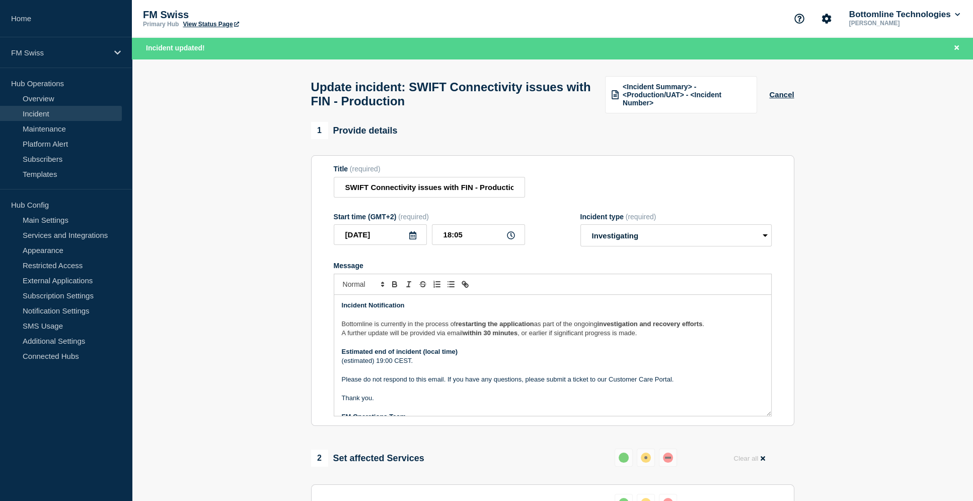
click at [753, 328] on p "Bottomline is currently in the process of restarting the application as part of…" at bounding box center [553, 323] width 422 height 9
click at [408, 336] on span ". A further update will be provided via email" at bounding box center [554, 328] width 424 height 17
click at [416, 365] on p "(estimated) 19:00 CEST." at bounding box center [553, 360] width 422 height 9
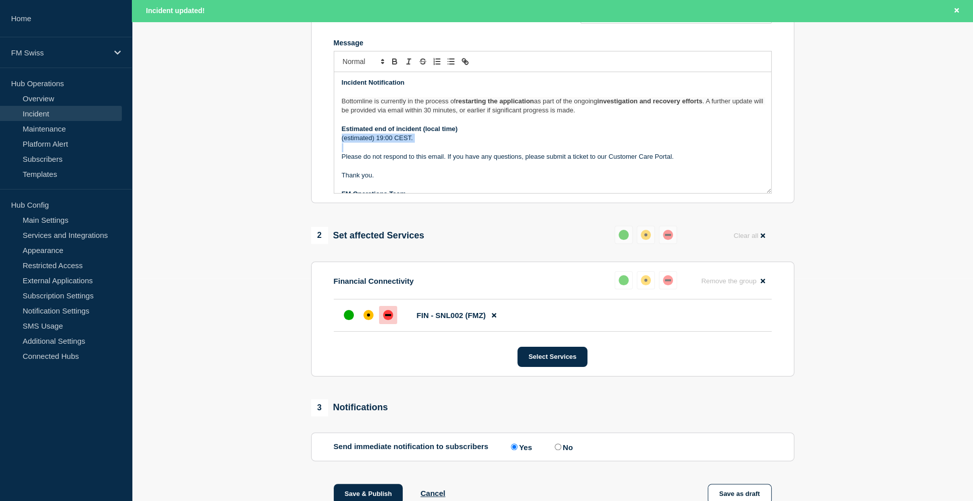
scroll to position [389, 0]
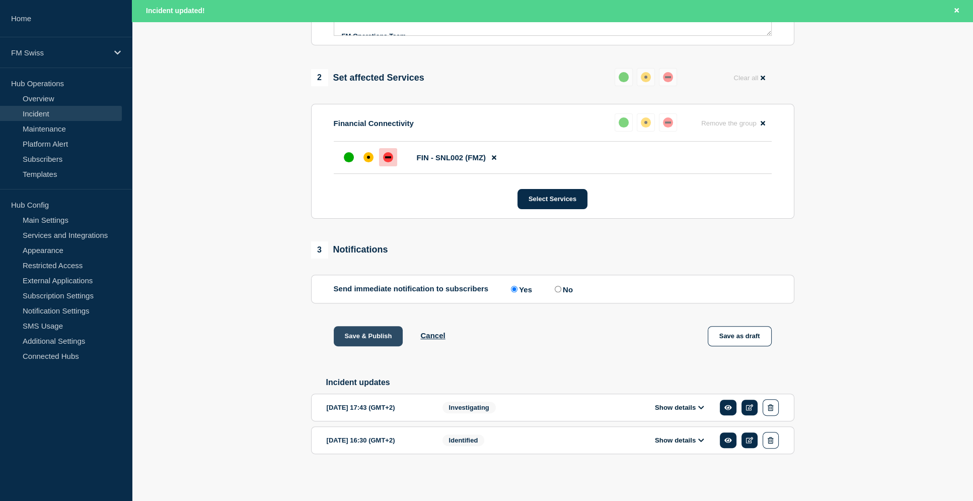
click at [371, 333] on button "Save & Publish" at bounding box center [368, 336] width 69 height 20
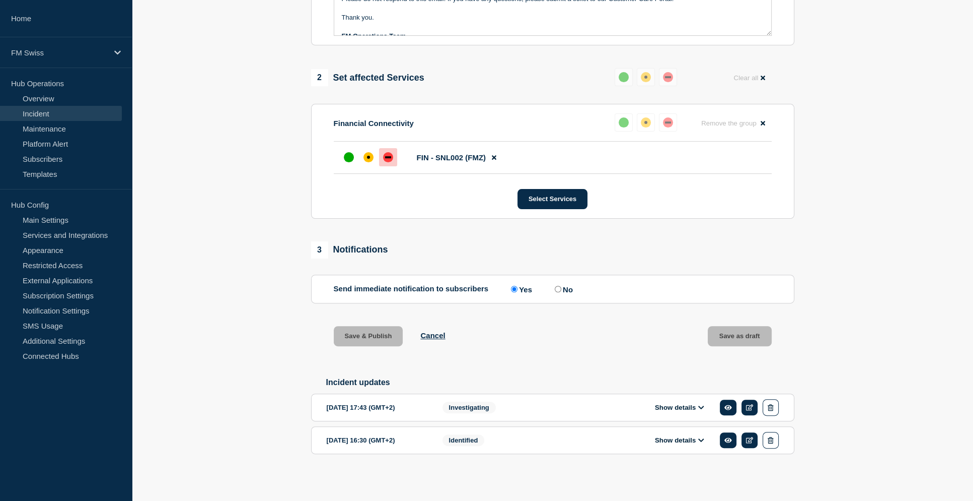
scroll to position [368, 0]
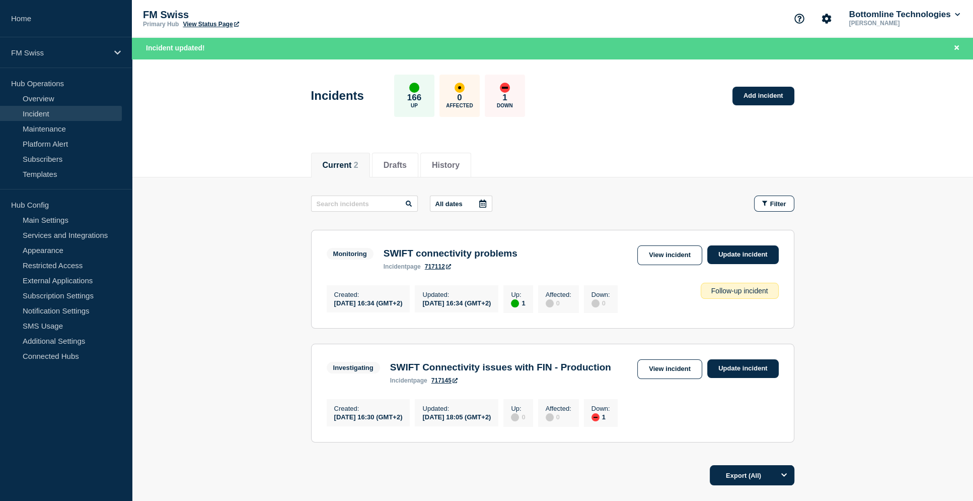
click at [906, 310] on main "All dates Filter Monitoring 1 Up SWIFT connectivity problems Created 2025-09-16…" at bounding box center [552, 317] width 841 height 280
click at [747, 373] on link "Update incident" at bounding box center [744, 368] width 72 height 19
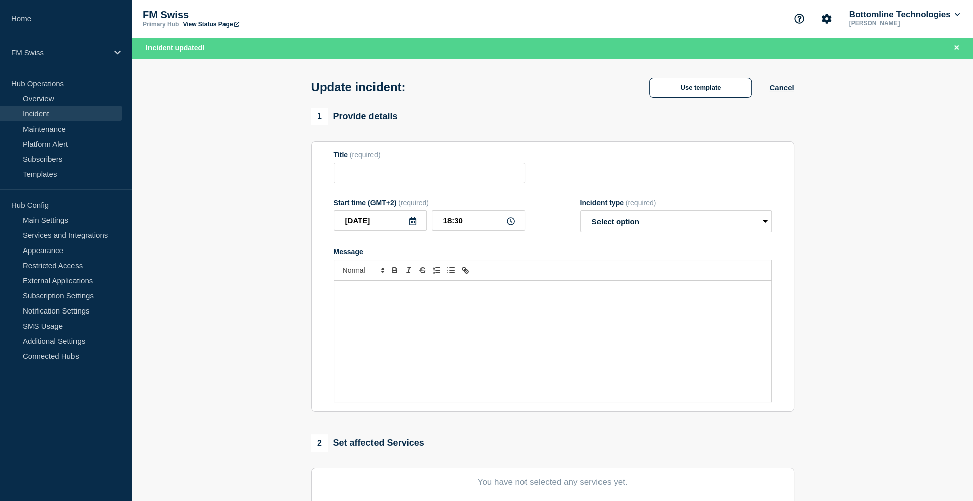
type input "SWIFT Connectivity issues with FIN - Production"
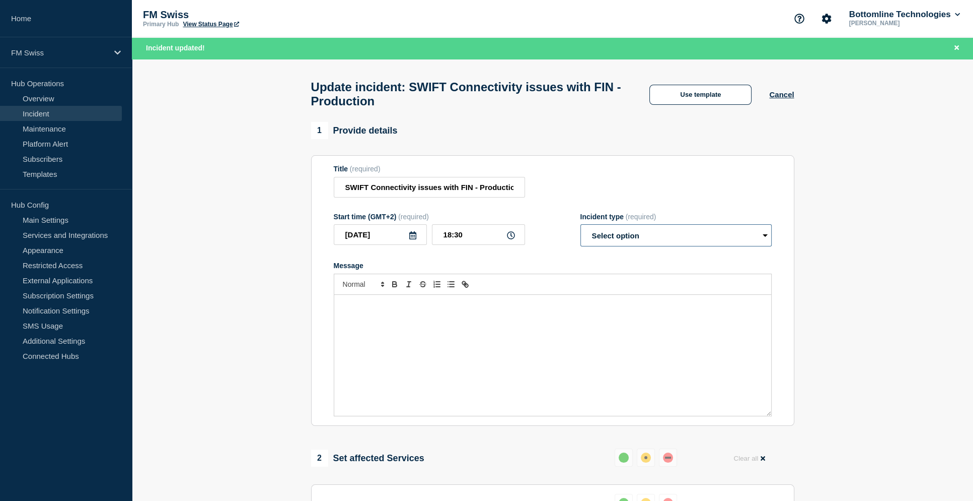
click at [614, 243] on select "Select option Investigating Identified Monitoring Resolved" at bounding box center [676, 235] width 191 height 22
click at [665, 105] on button "Use template" at bounding box center [701, 95] width 102 height 20
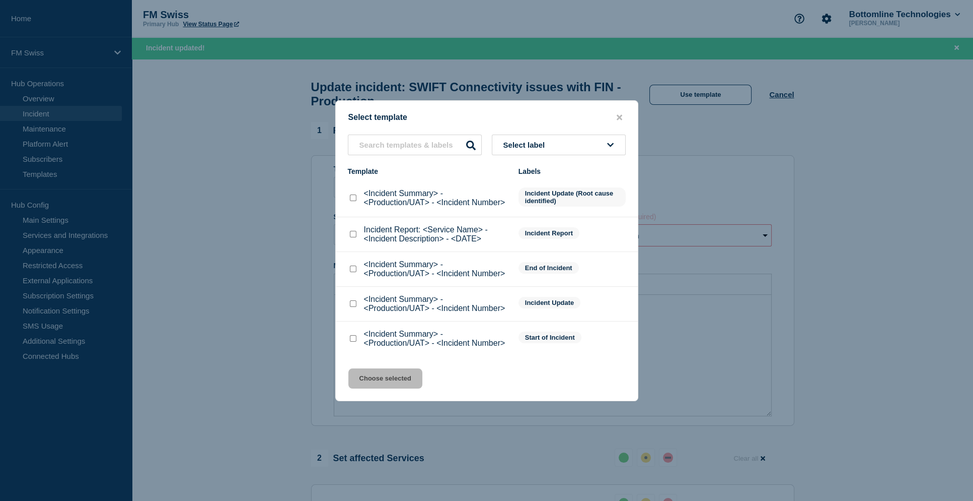
click at [358, 291] on li "<Incident Summary> - <Production/UAT> - <Incident Number> Incident Update" at bounding box center [487, 304] width 302 height 35
click at [354, 307] on input "<Incident Summary> - <Production/UAT> - <Incident Number> checkbox" at bounding box center [353, 303] width 7 height 7
checkbox input "true"
click at [381, 375] on button "Choose selected" at bounding box center [385, 378] width 74 height 20
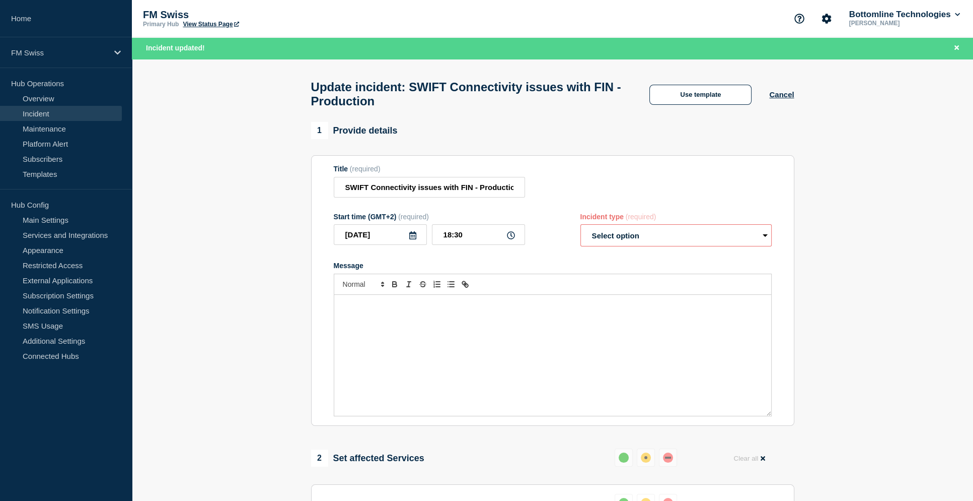
select select "investigating"
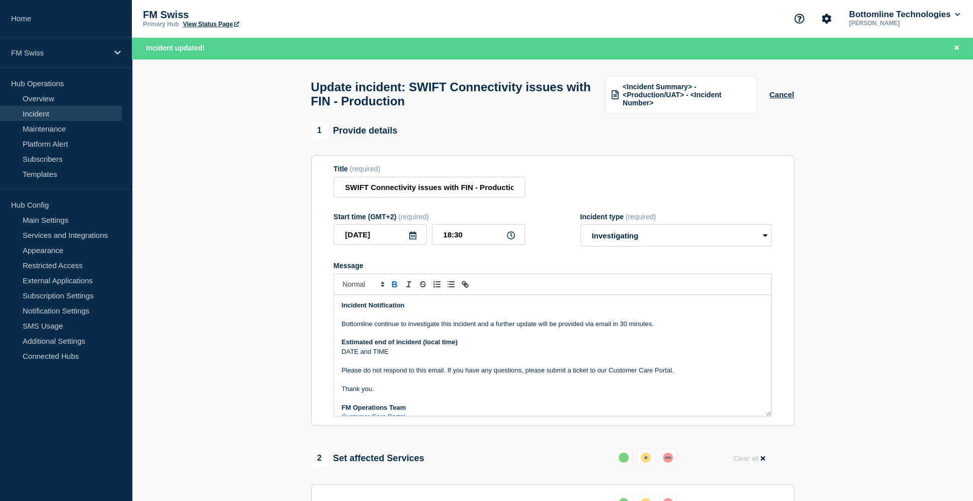
click at [401, 328] on p "Bottomline continue to investigate this incident and a further update will be p…" at bounding box center [553, 323] width 422 height 9
click at [460, 328] on p "Bottomline continues to restart the FIN lines. investigate this incident and a …" at bounding box center [553, 323] width 422 height 9
drag, startPoint x: 460, startPoint y: 330, endPoint x: 465, endPoint y: 327, distance: 6.1
click at [461, 328] on p "Bottomline continues to restart the FIN lines. investigate this incident and a …" at bounding box center [553, 323] width 422 height 9
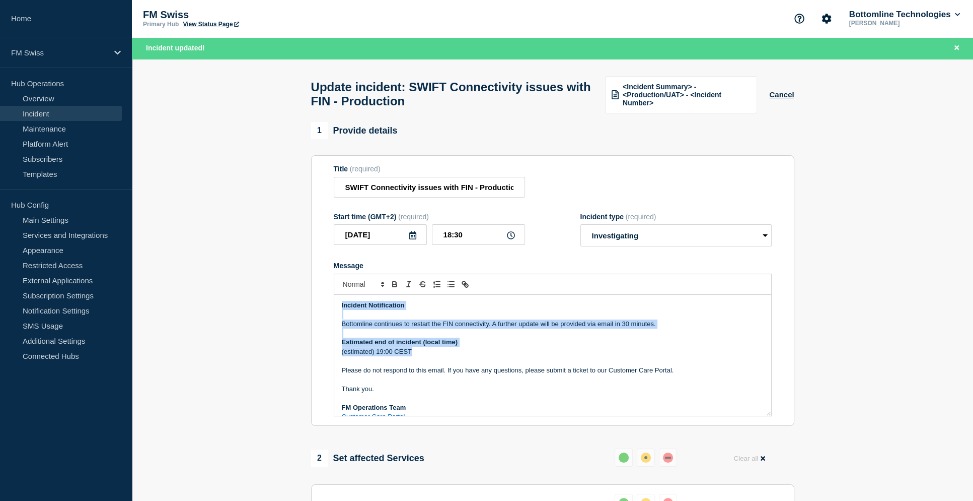
drag, startPoint x: 433, startPoint y: 359, endPoint x: 315, endPoint y: 293, distance: 135.3
click at [315, 293] on section "Title (required) SWIFT Connectivity issues with FIN - Production Start time (GM…" at bounding box center [552, 290] width 483 height 270
copy div "Incident Notification Bottomline continues to restart the FIN connectivity. A f…"
click at [435, 337] on p "Message" at bounding box center [553, 332] width 422 height 9
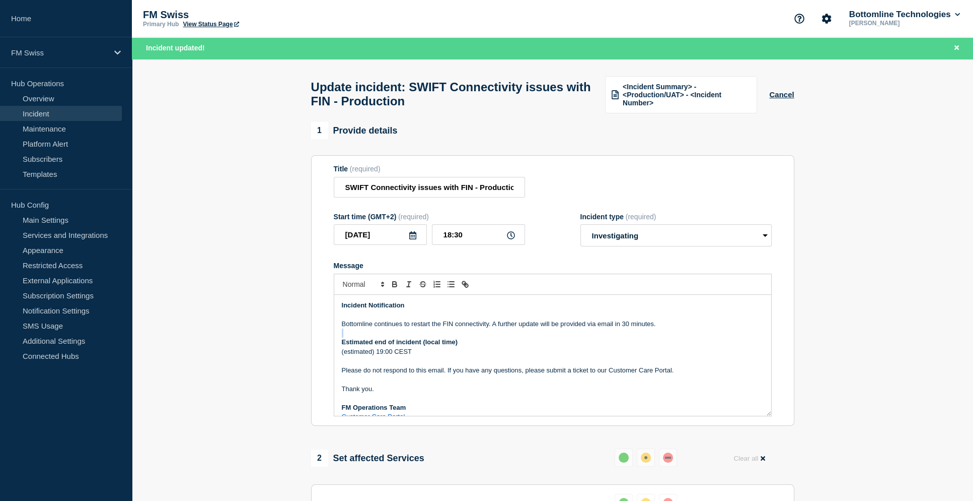
click at [435, 336] on p "Message" at bounding box center [553, 332] width 422 height 9
click at [435, 328] on p "Bottomline continues to restart the FIN connectivity. A further update will be …" at bounding box center [553, 323] width 422 height 9
click at [468, 327] on strong "restart FIN connectivity" at bounding box center [474, 324] width 73 height 8
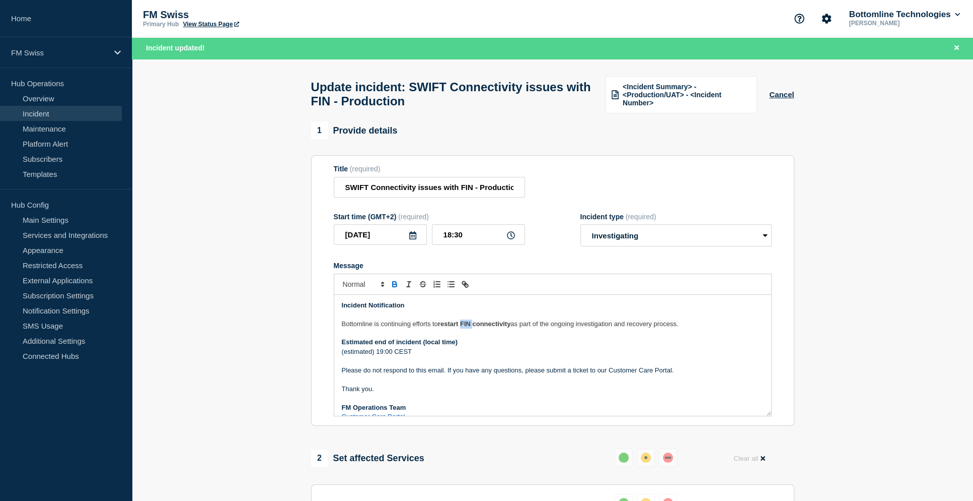
click at [468, 327] on strong "restart FIN connectivity" at bounding box center [474, 324] width 73 height 8
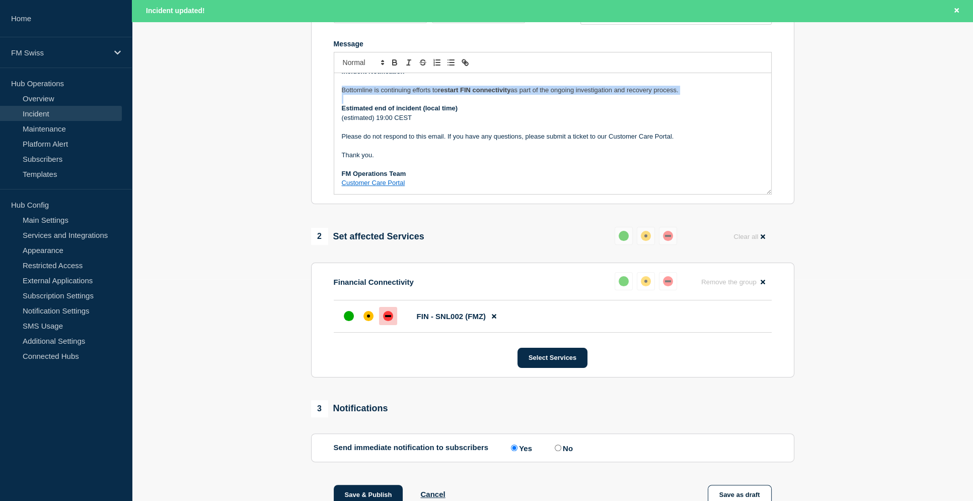
scroll to position [422, 0]
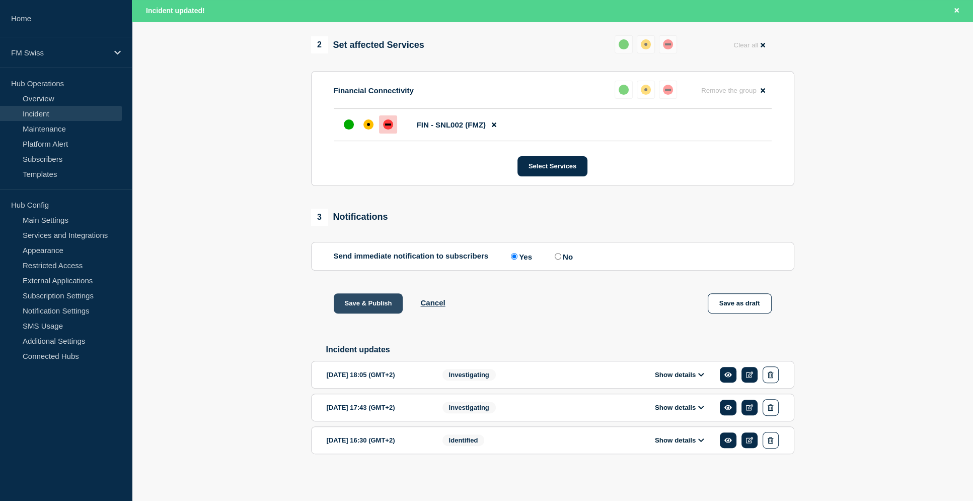
click at [347, 301] on button "Save & Publish" at bounding box center [368, 303] width 69 height 20
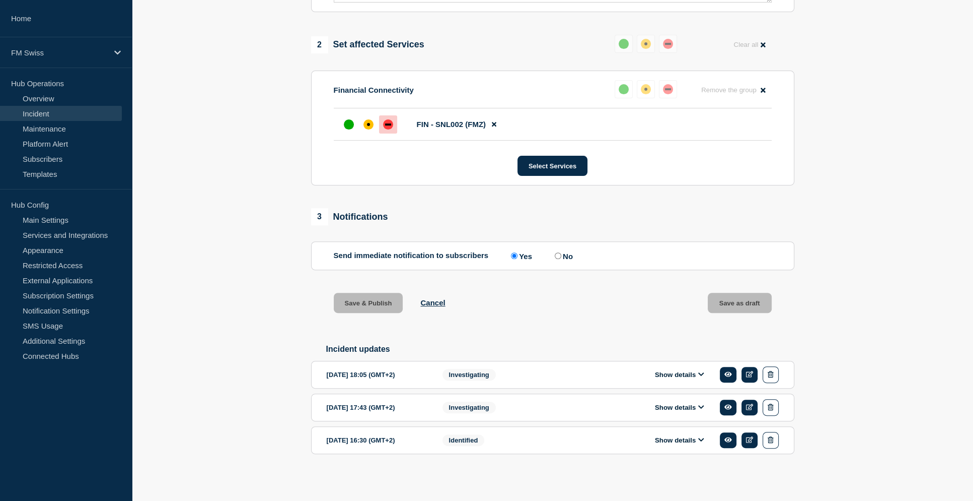
scroll to position [400, 0]
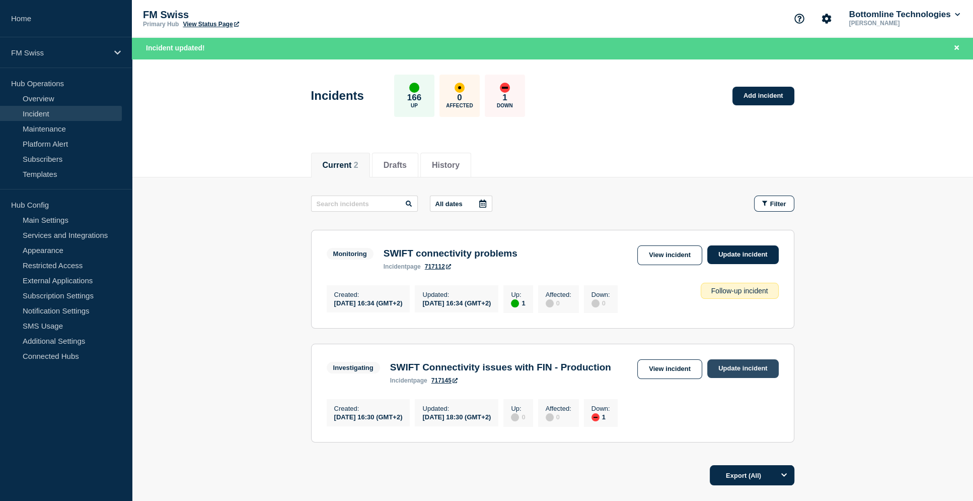
click at [754, 373] on link "Update incident" at bounding box center [744, 368] width 72 height 19
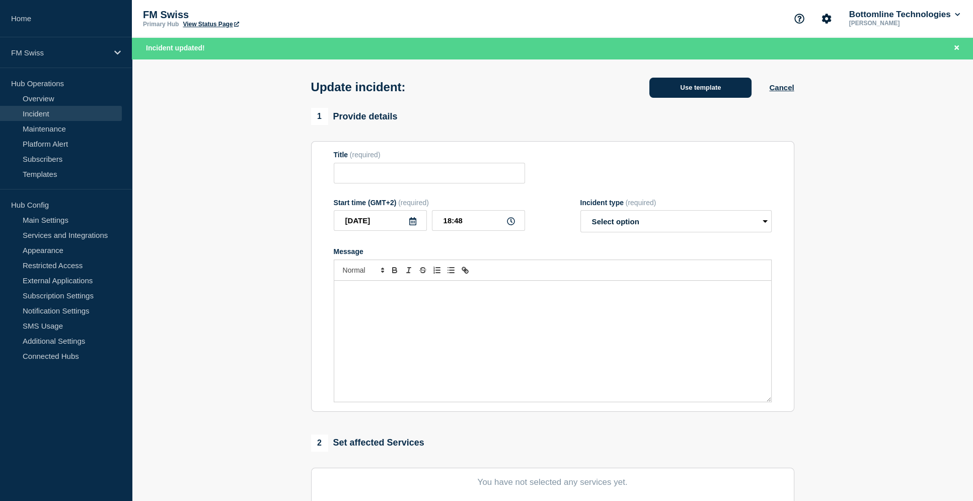
type input "SWIFT Connectivity issues with FIN - Production"
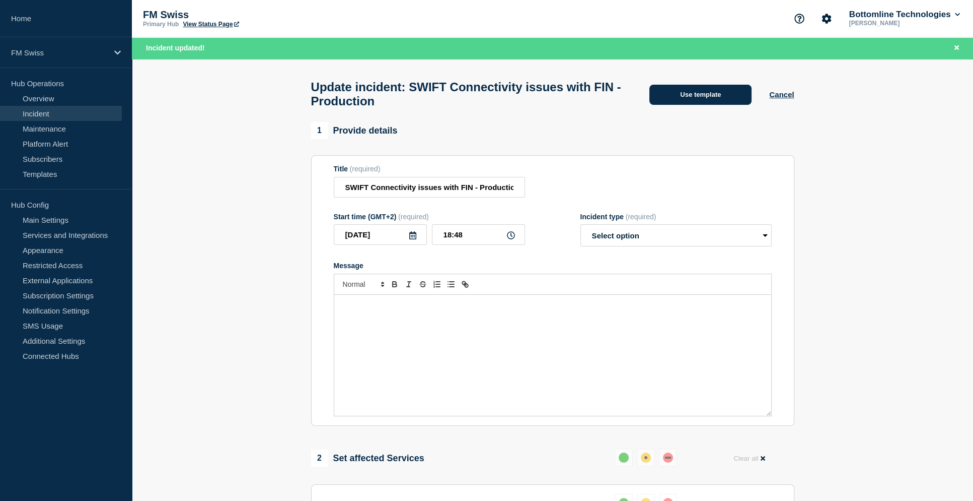
click at [700, 93] on button "Use template" at bounding box center [701, 95] width 102 height 20
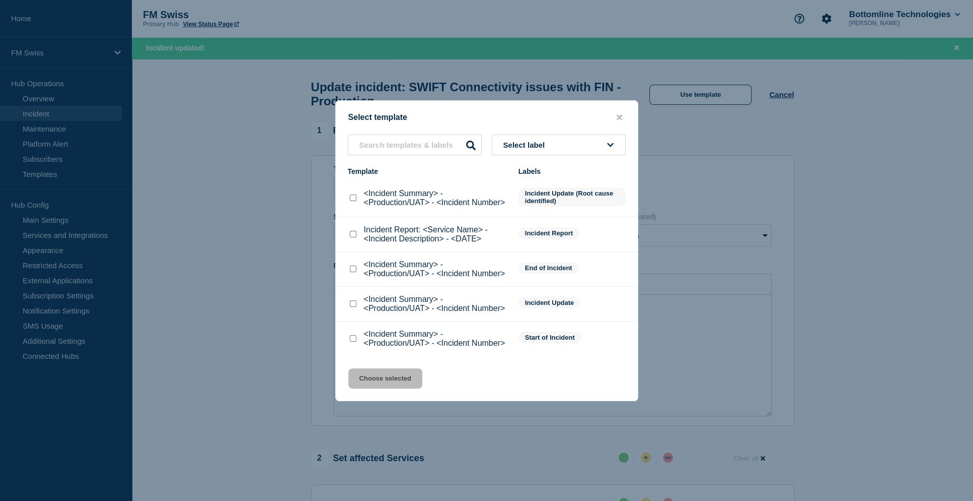
click at [350, 271] on input "<Incident Summary> - <Production/UAT> - <Incident Number> checkbox" at bounding box center [353, 268] width 7 height 7
checkbox input "true"
click at [377, 378] on button "Choose selected" at bounding box center [385, 378] width 74 height 20
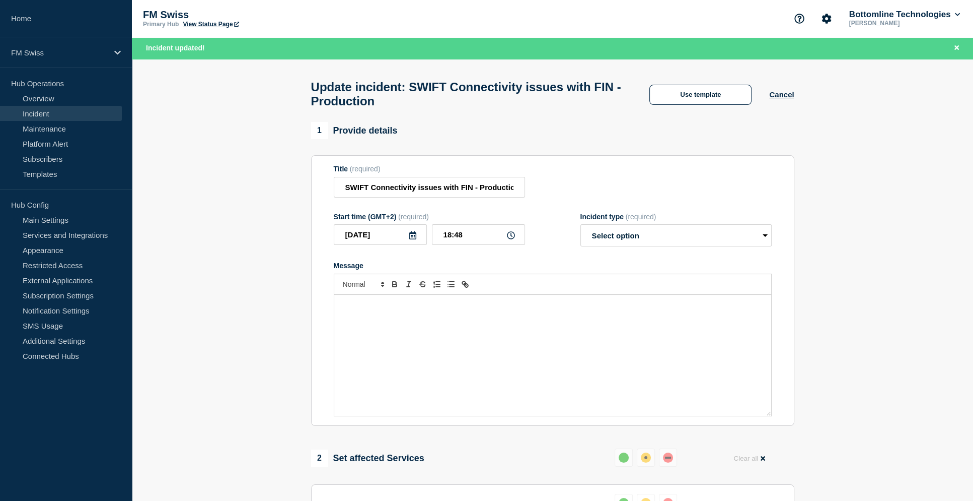
select select "resolved"
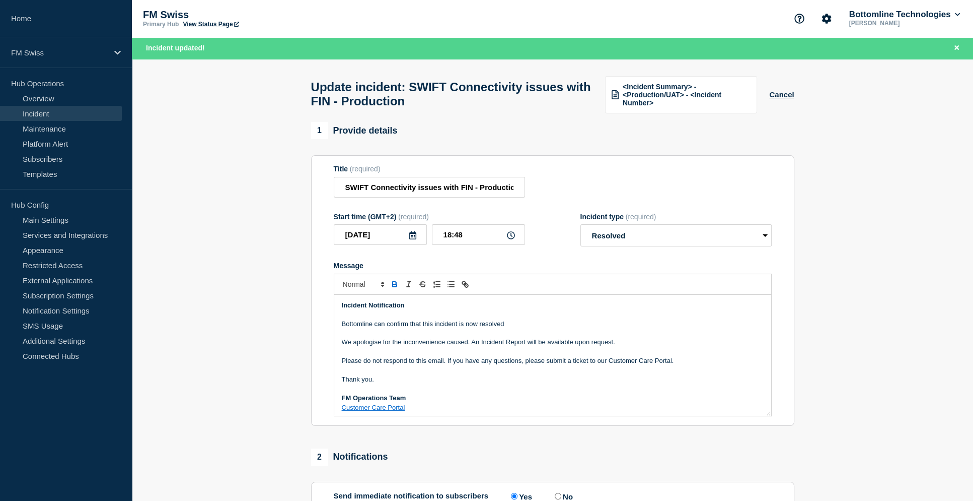
click at [512, 328] on p "Bottomline can confirm that this incident is now resolved" at bounding box center [553, 323] width 422 height 9
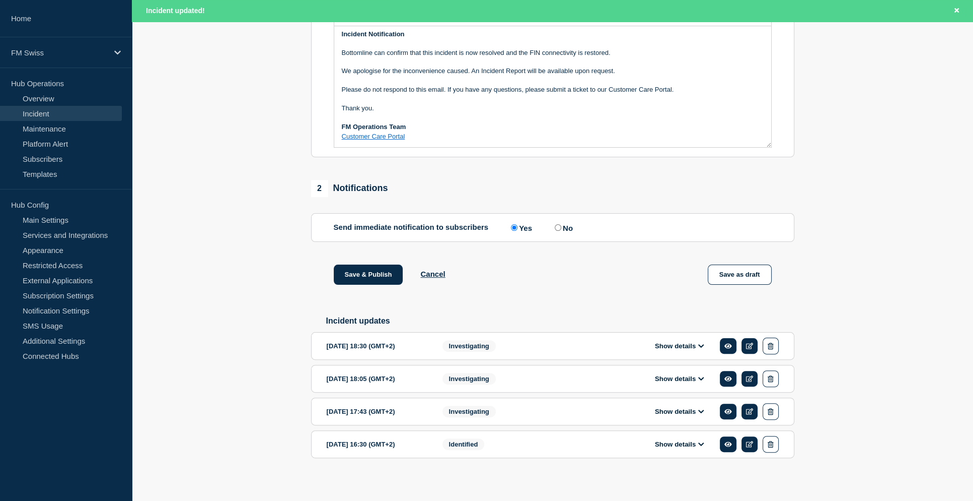
scroll to position [280, 0]
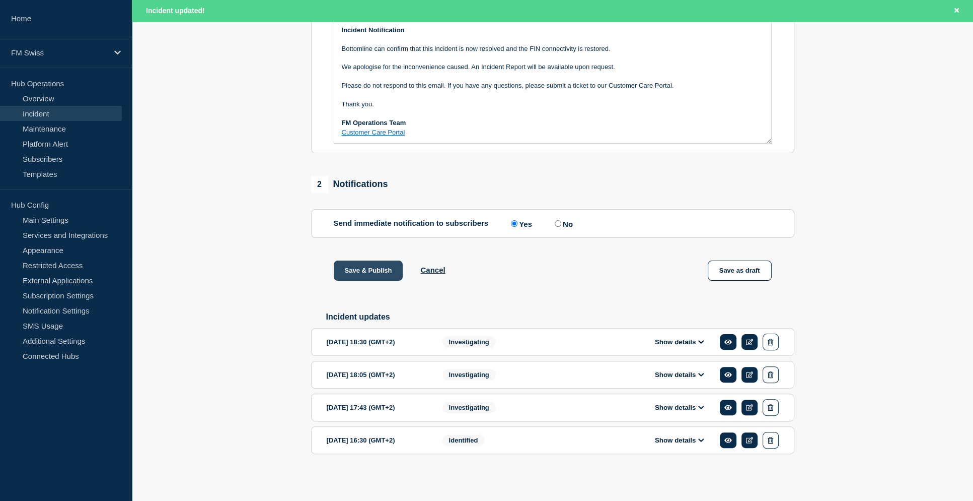
click at [378, 270] on button "Save & Publish" at bounding box center [368, 270] width 69 height 20
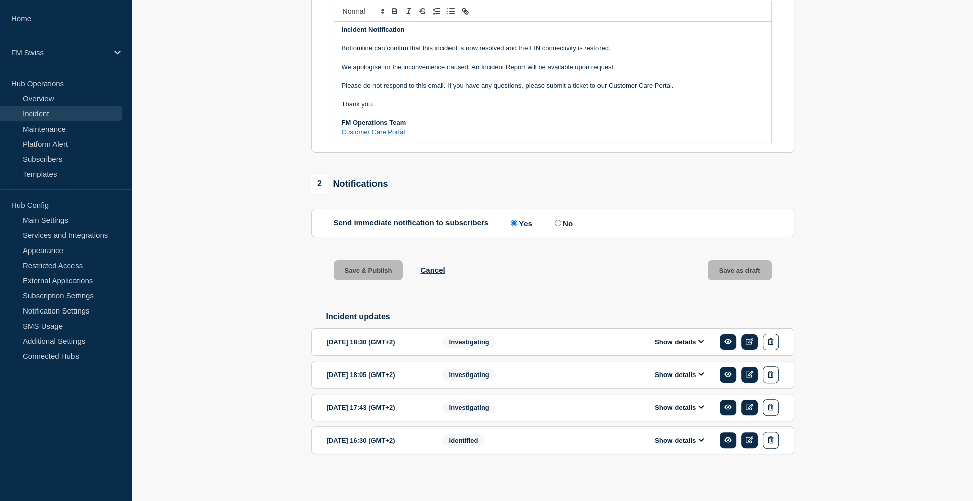
scroll to position [258, 0]
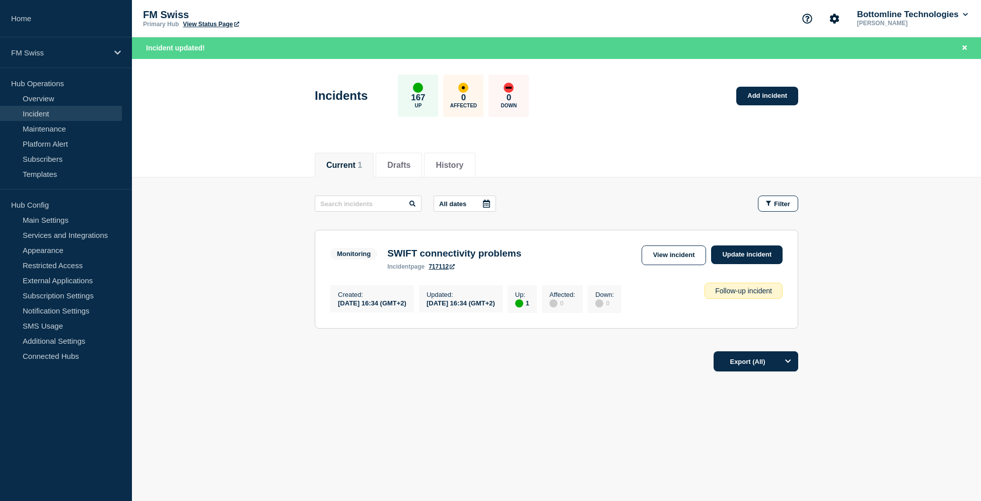
click at [225, 214] on main "All dates Filter Monitoring 1 Up SWIFT connectivity problems Created 2025-09-16…" at bounding box center [556, 260] width 849 height 166
